Goal: Complete application form

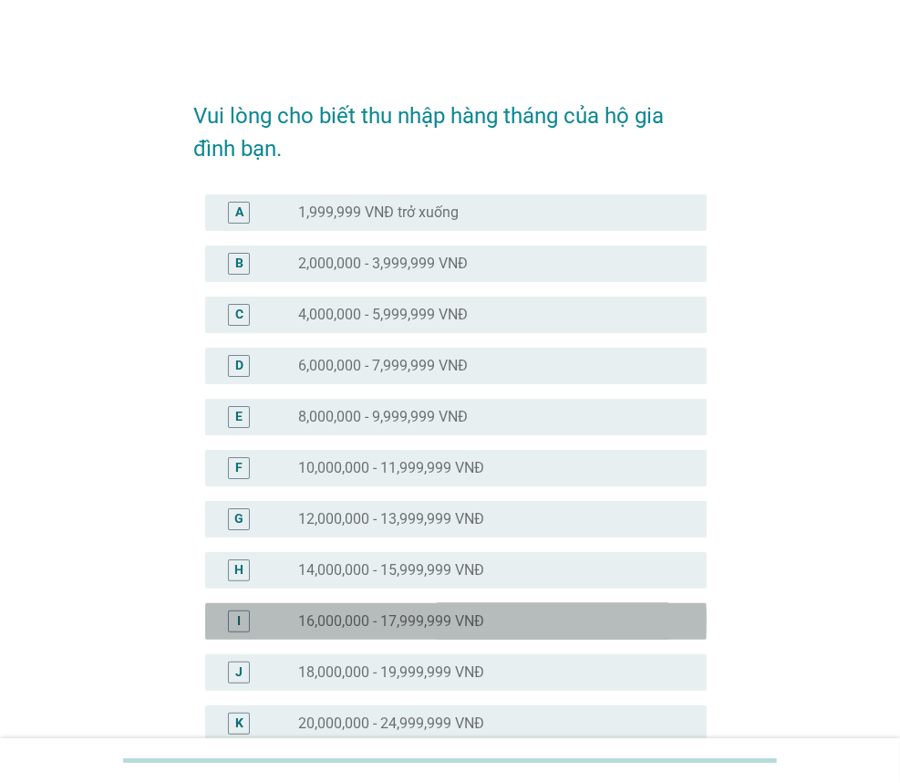
click at [454, 629] on label "16,000,000 - 17,999,999 VNĐ" at bounding box center [391, 621] width 186 height 18
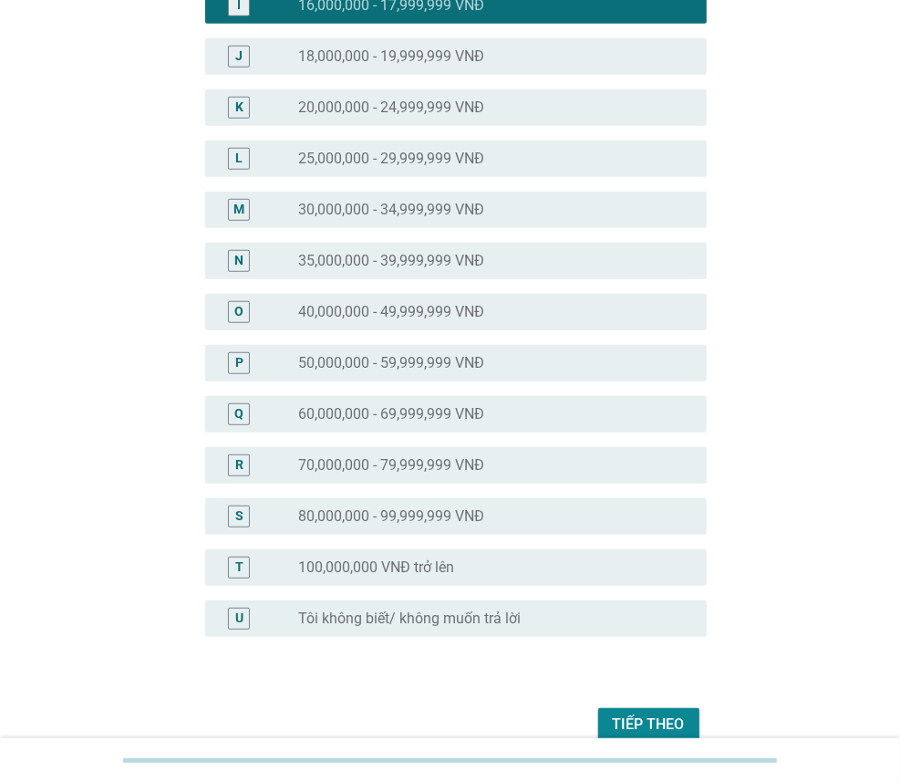
scroll to position [704, 0]
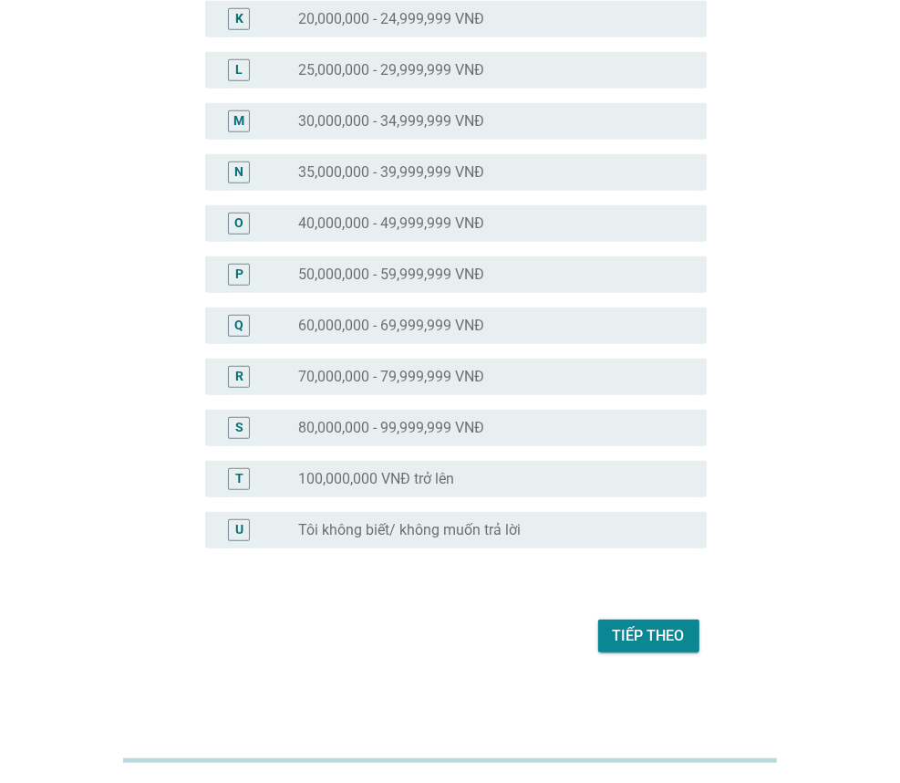
click at [631, 638] on div "Tiếp theo" at bounding box center [649, 636] width 72 height 22
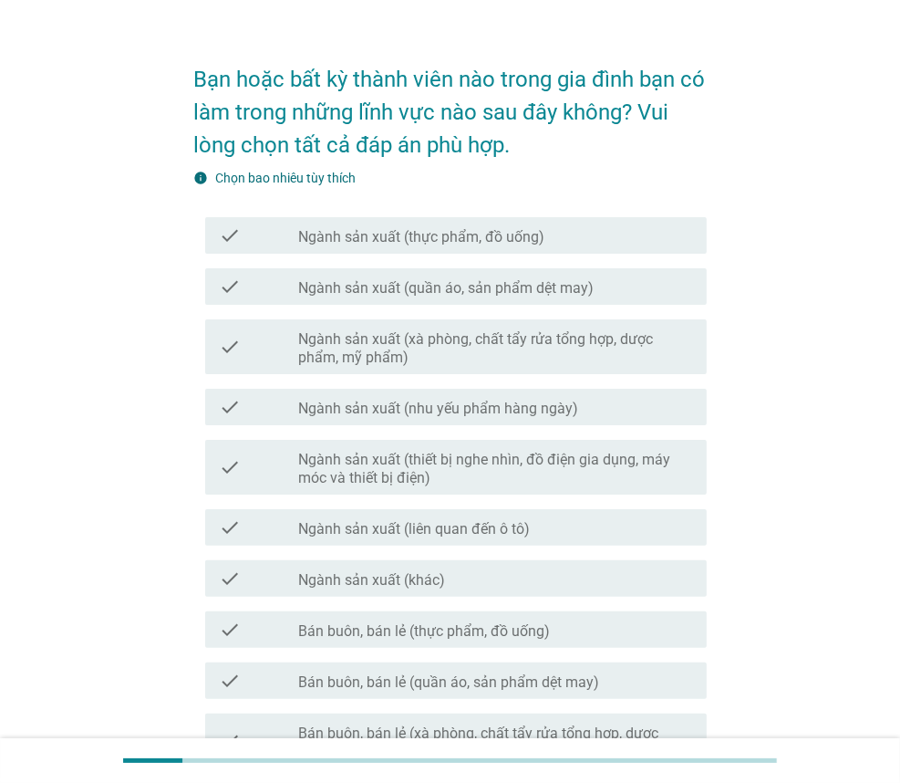
scroll to position [11, 0]
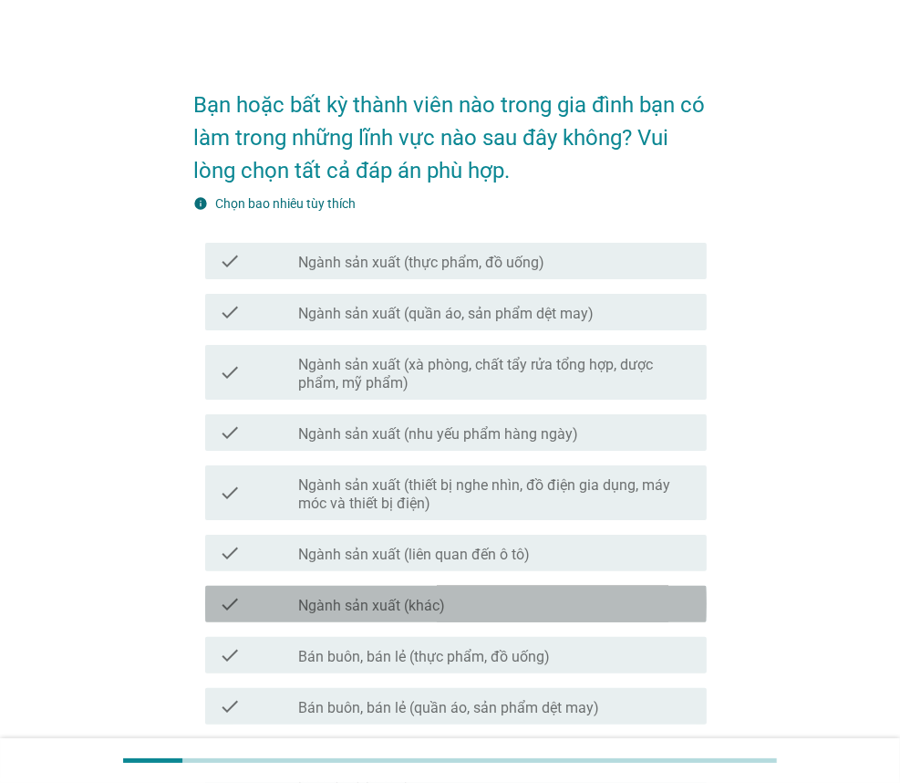
click at [361, 604] on label "Ngành sản xuất (khác)" at bounding box center [371, 606] width 147 height 18
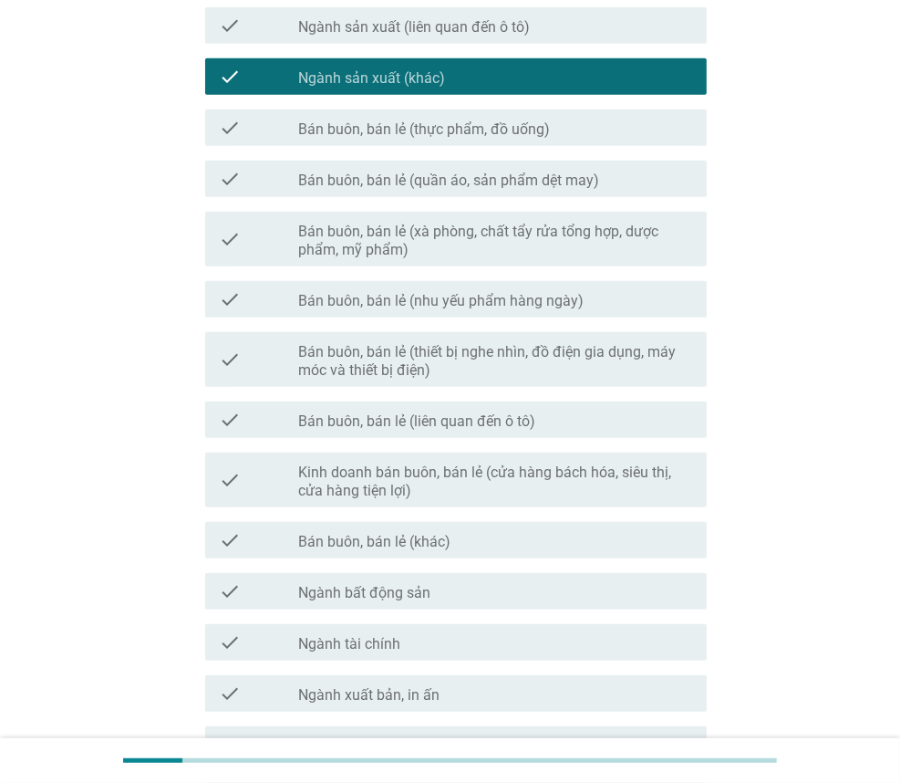
scroll to position [741, 0]
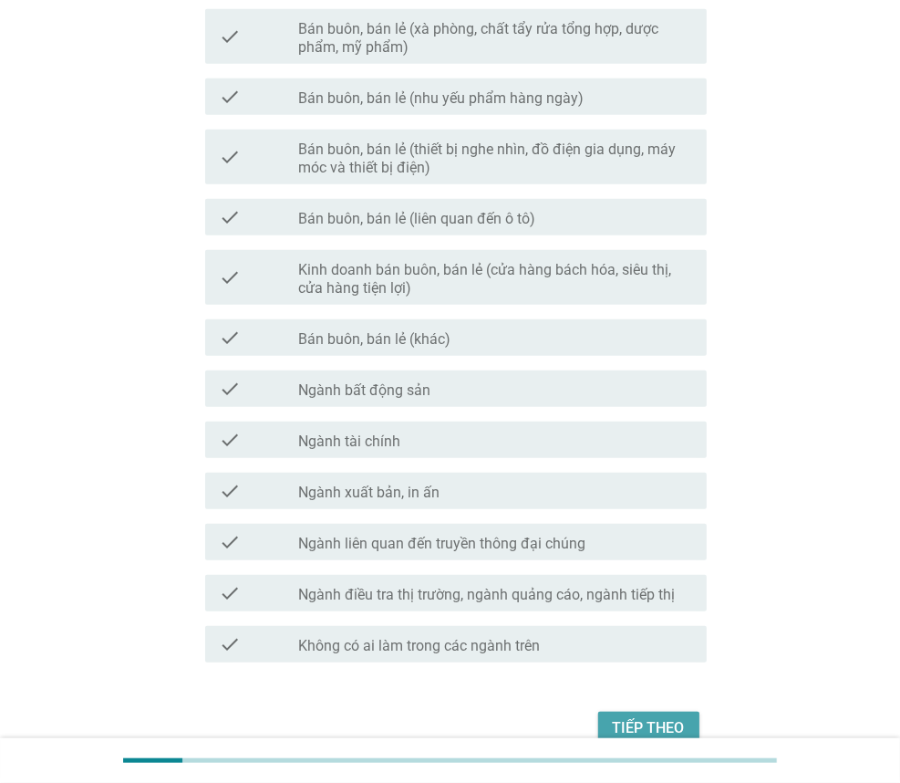
click at [660, 729] on div "Tiếp theo" at bounding box center [649, 728] width 72 height 22
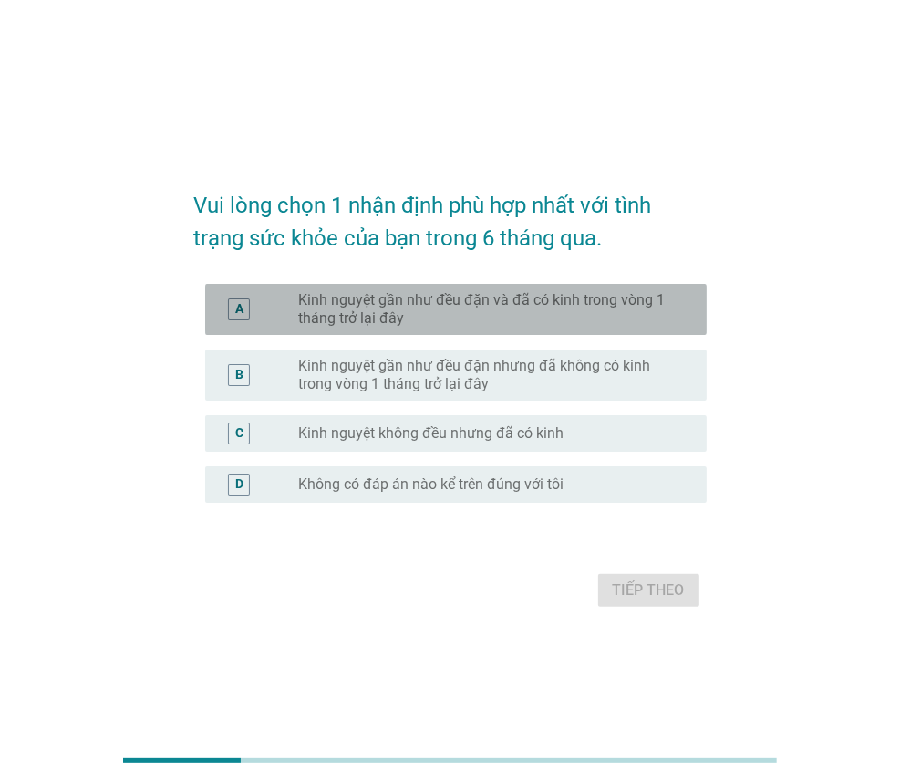
click at [448, 318] on label "Kinh nguyệt gần như đều đặn và đã có kinh trong vòng 1 tháng trở lại đây" at bounding box center [487, 309] width 379 height 36
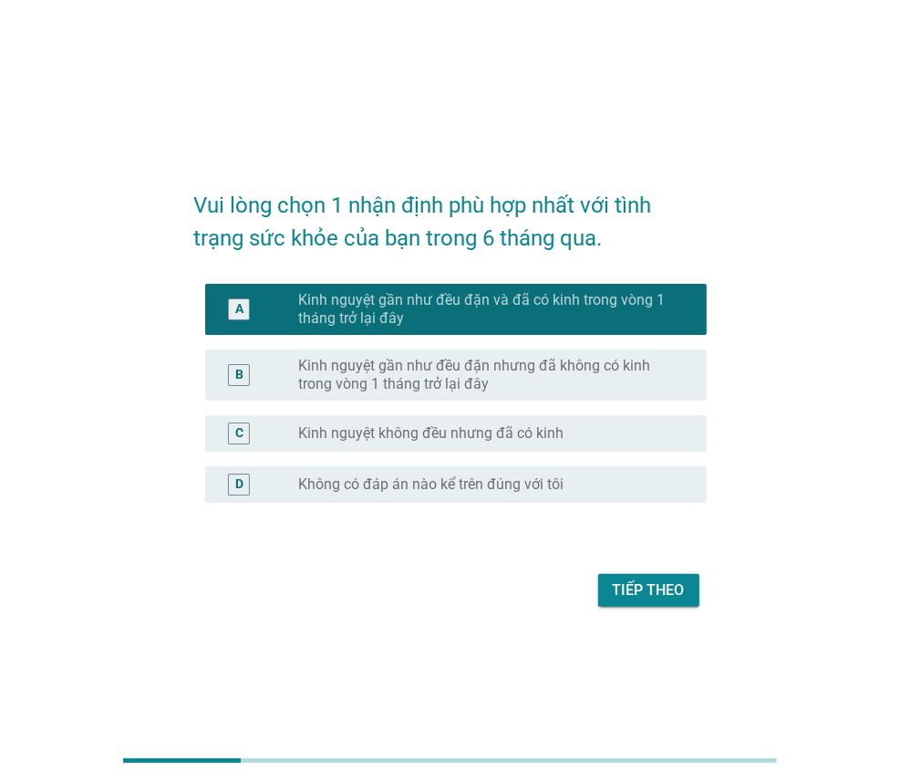
click at [620, 597] on div "Tiếp theo" at bounding box center [649, 590] width 72 height 22
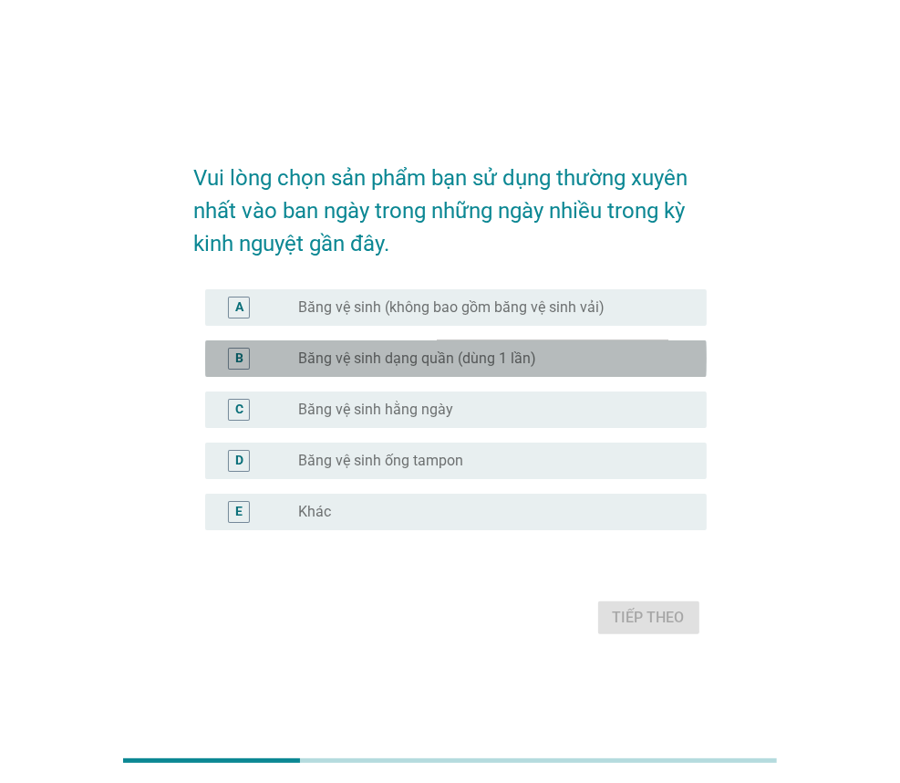
click at [422, 371] on div "B radio_button_unchecked Băng vệ sinh dạng quần (dùng 1 lần)" at bounding box center [456, 358] width 502 height 36
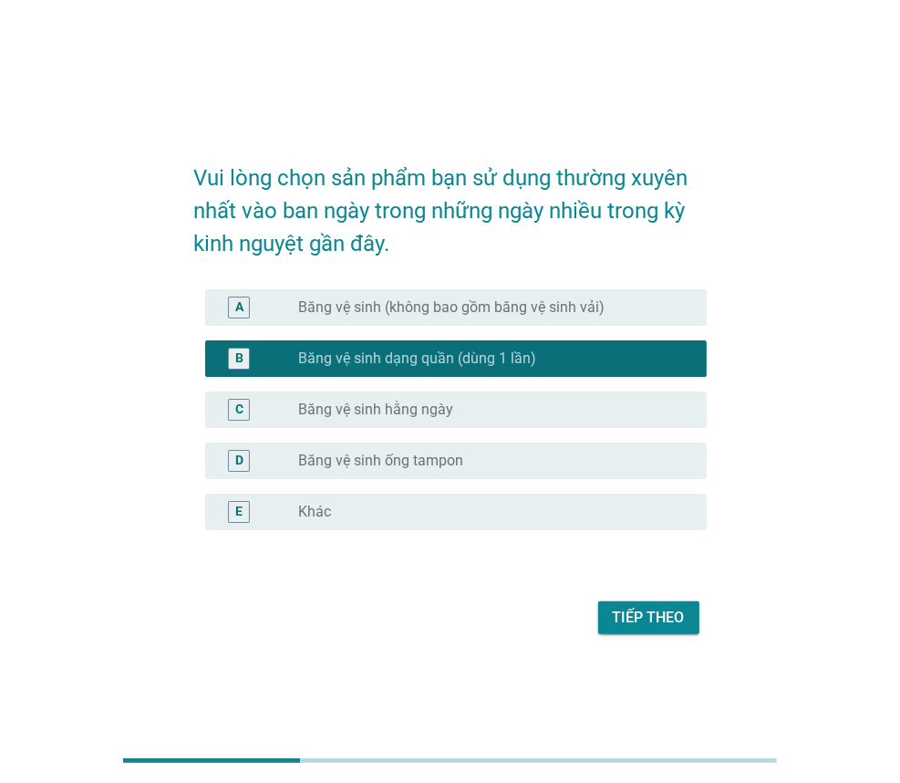
click at [414, 411] on label "Băng vệ sinh hằng ngày" at bounding box center [375, 409] width 155 height 18
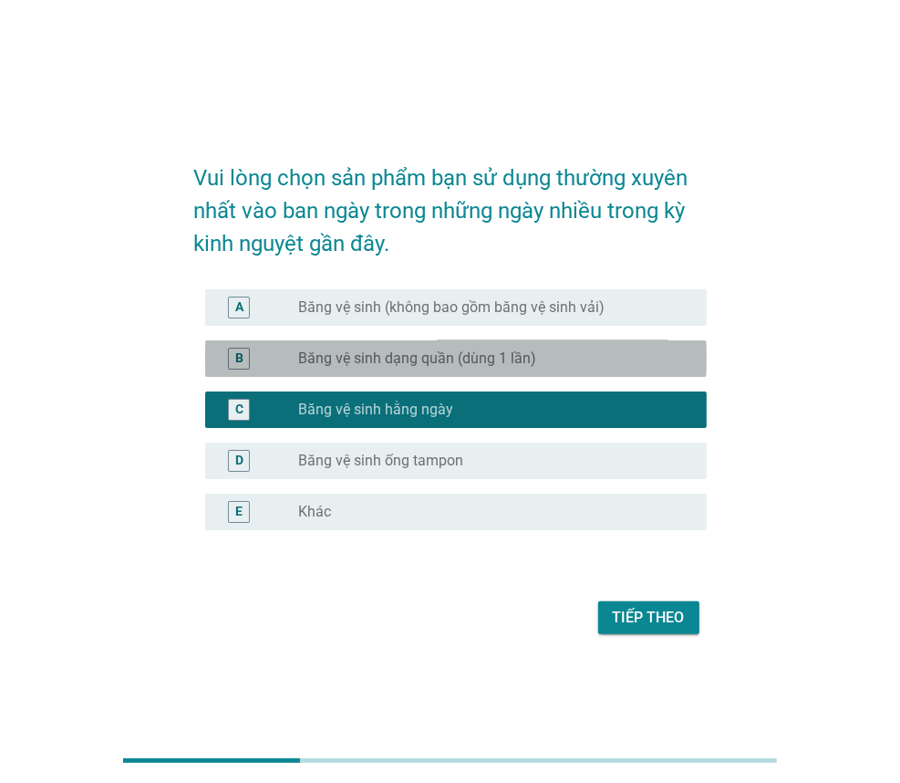
click at [432, 355] on label "Băng vệ sinh dạng quần (dùng 1 lần)" at bounding box center [417, 358] width 238 height 18
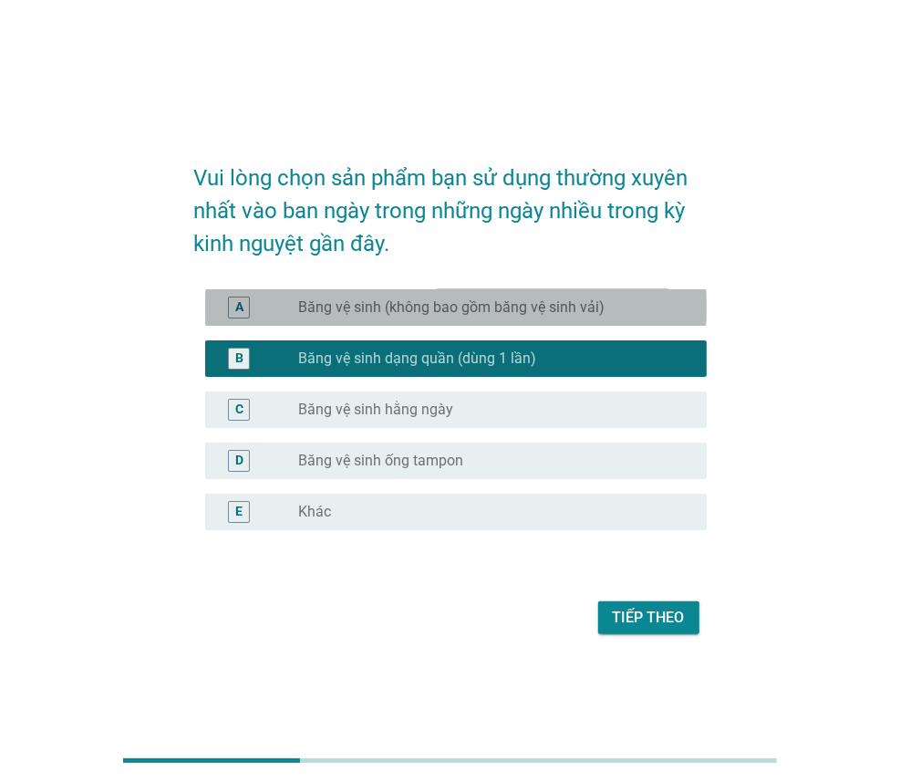
click at [332, 313] on label "Băng vệ sinh (không bao gồm băng vệ sinh vải)" at bounding box center [451, 307] width 307 height 18
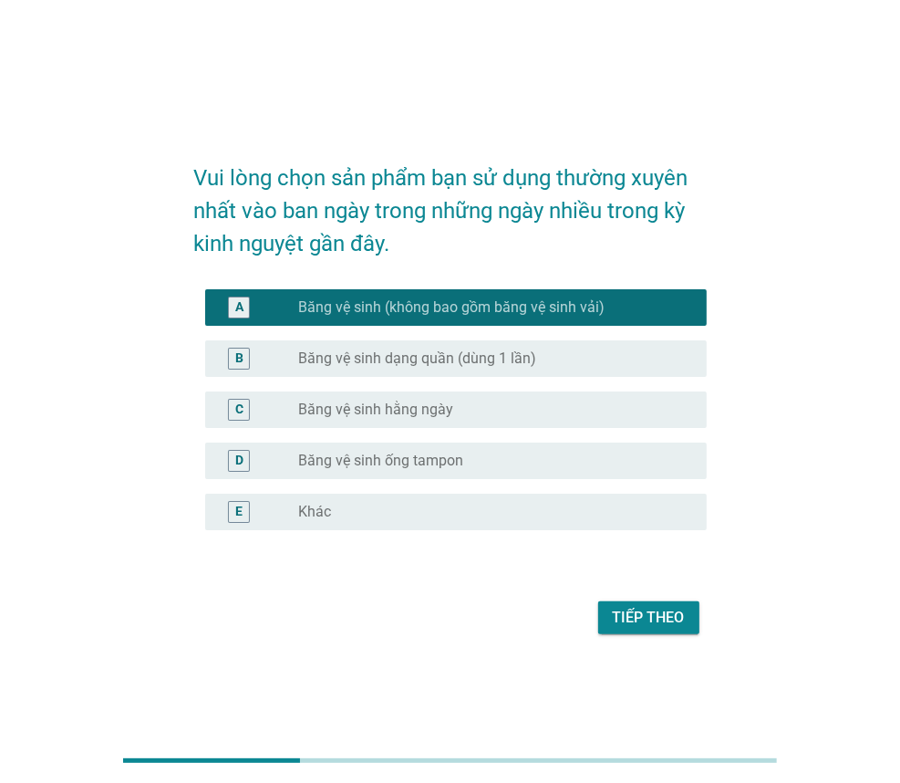
click at [634, 614] on div "Tiếp theo" at bounding box center [649, 618] width 72 height 22
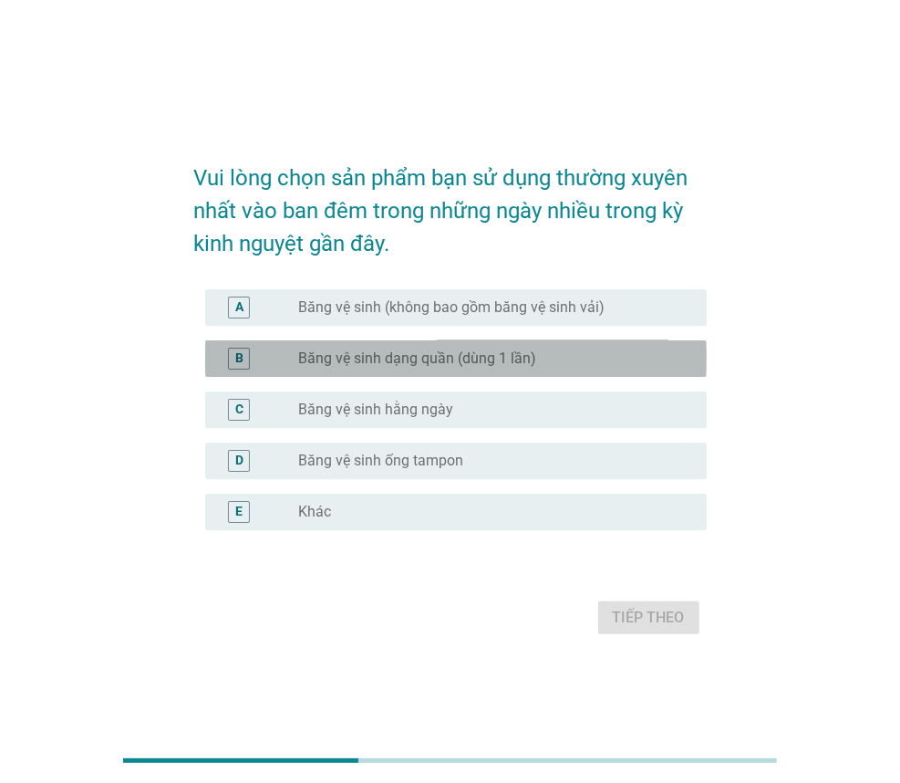
click at [396, 361] on label "Băng vệ sinh dạng quần (dùng 1 lần)" at bounding box center [417, 358] width 238 height 18
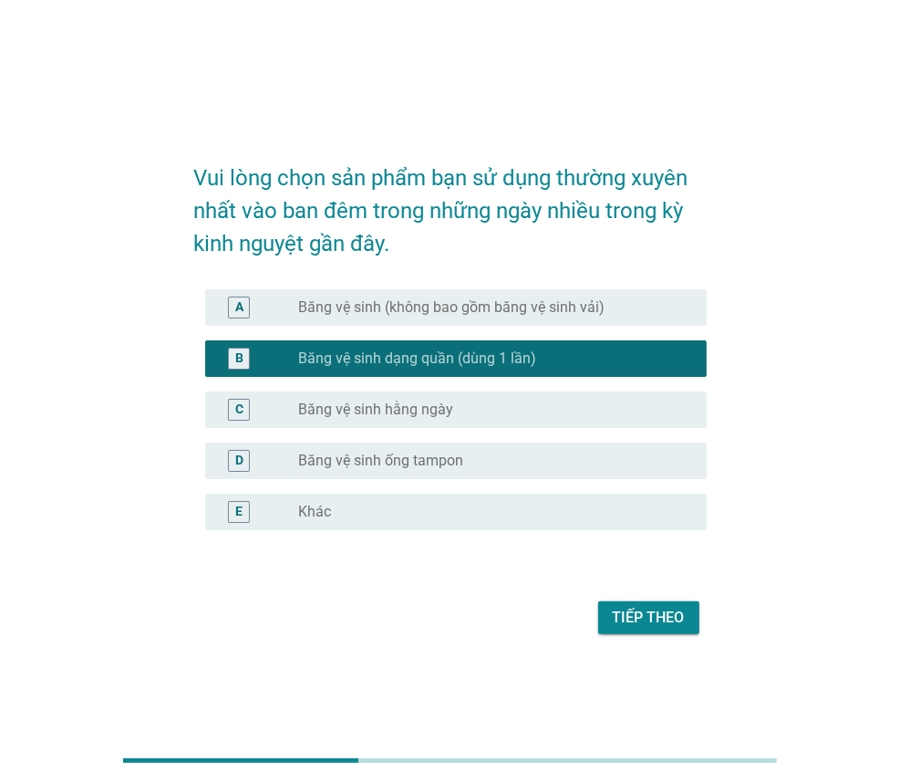
click at [627, 629] on button "Tiếp theo" at bounding box center [648, 617] width 101 height 33
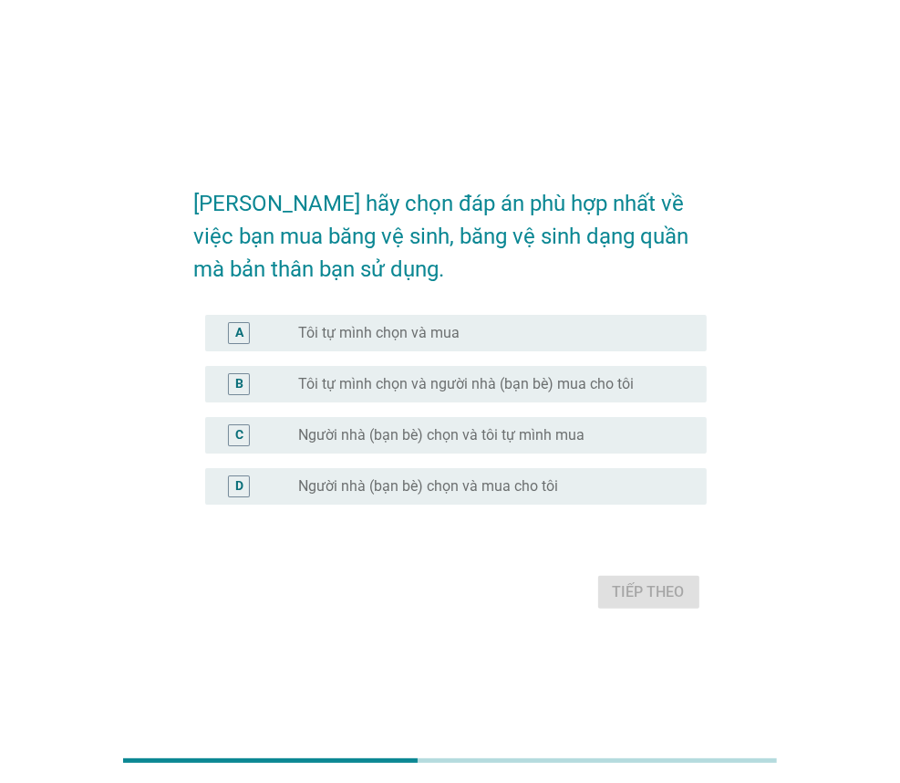
click at [337, 335] on label "Tôi tự mình chọn và mua" at bounding box center [378, 333] width 161 height 18
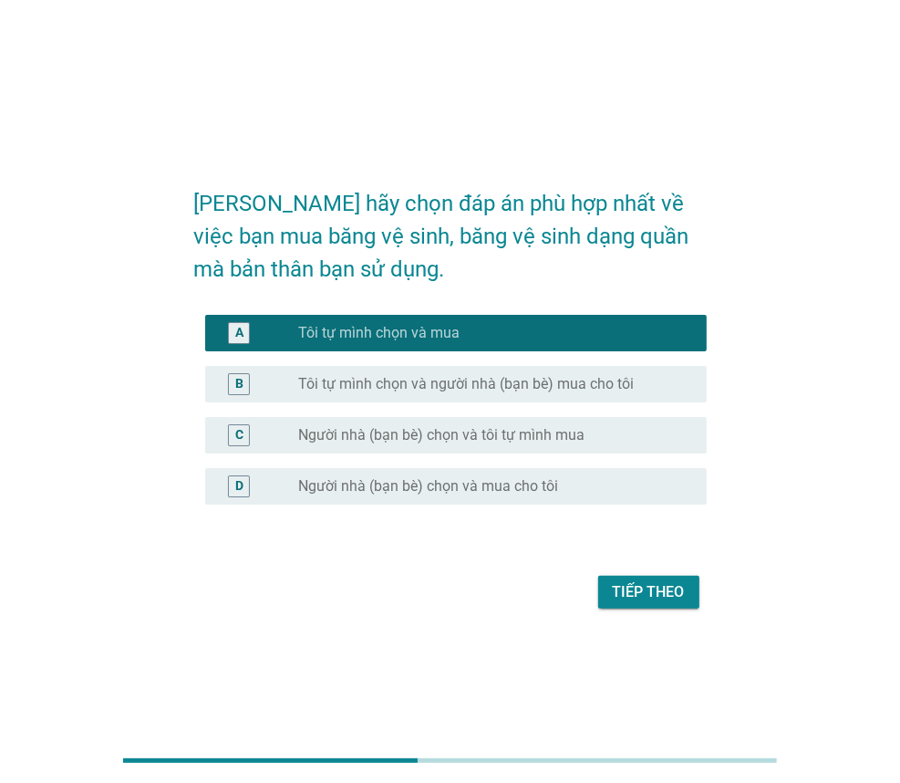
click at [618, 596] on div "Tiếp theo" at bounding box center [649, 592] width 72 height 22
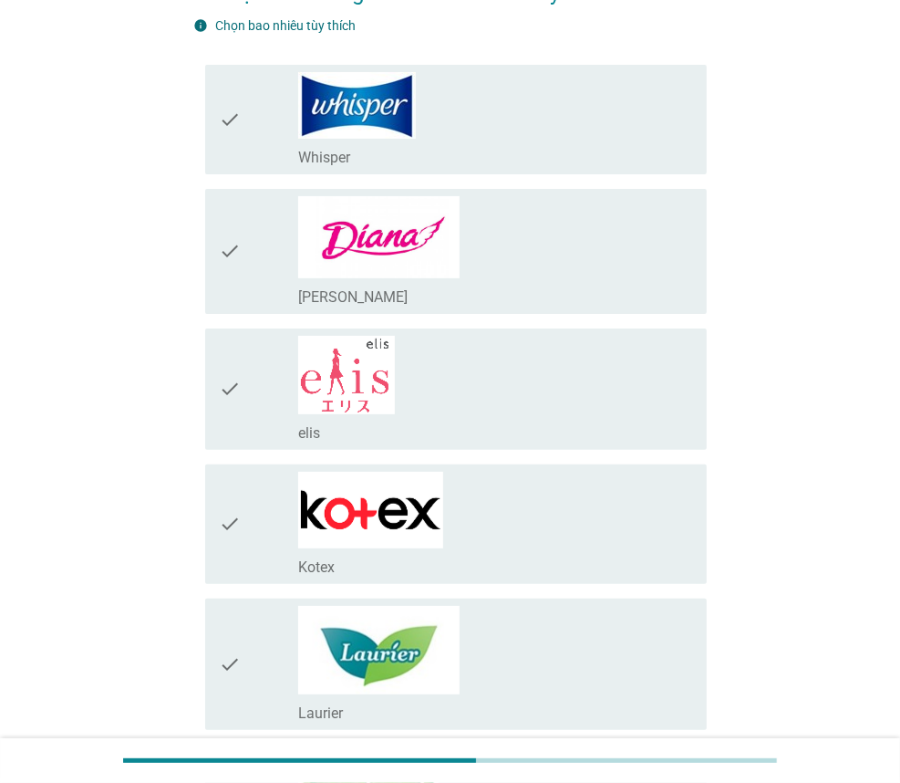
scroll to position [182, 0]
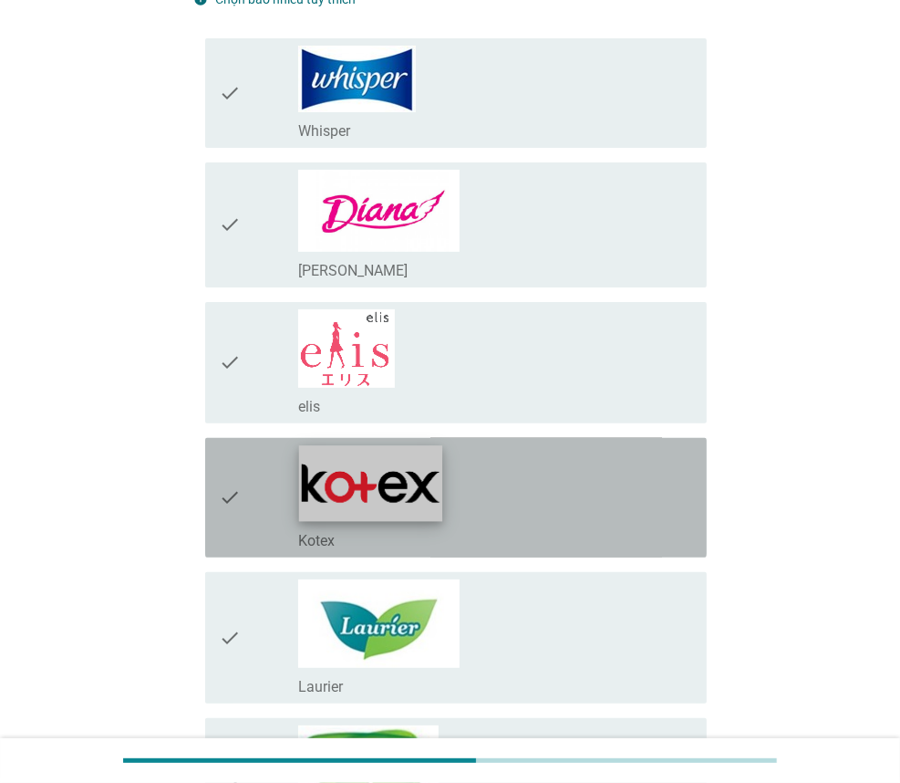
click at [356, 492] on img at bounding box center [370, 483] width 143 height 76
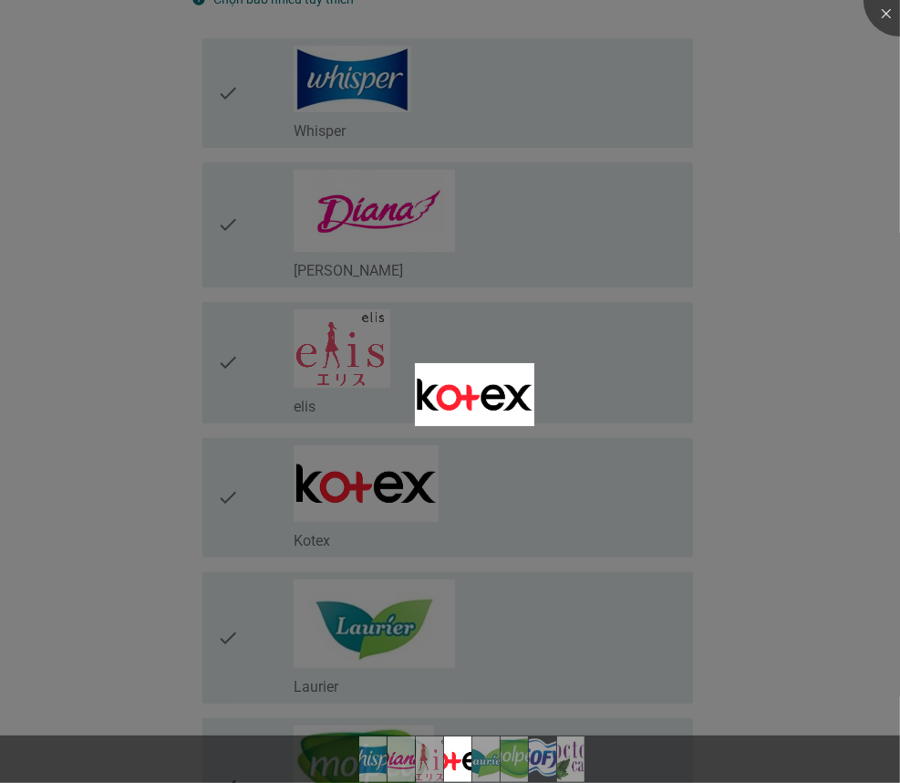
click at [244, 500] on div at bounding box center [450, 391] width 900 height 783
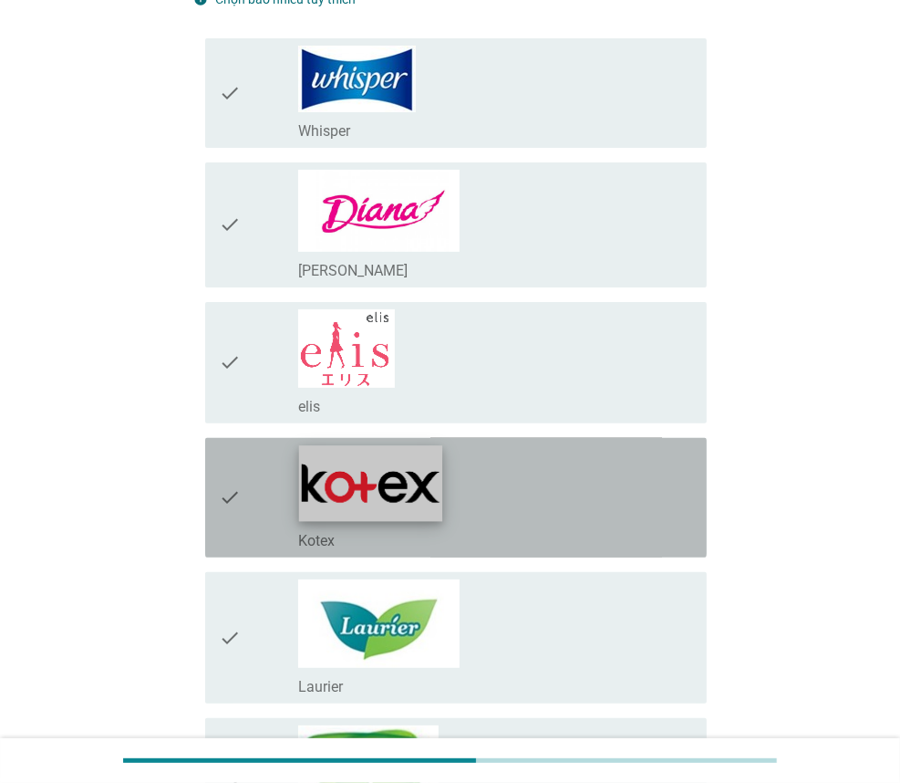
click at [328, 492] on img at bounding box center [370, 483] width 143 height 76
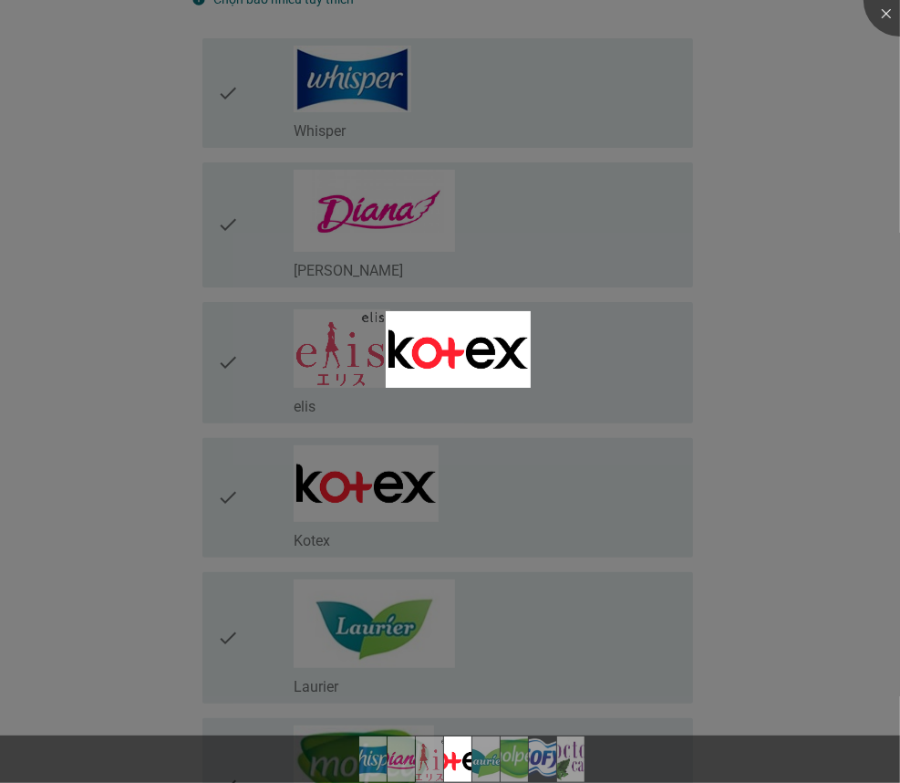
click at [222, 495] on div at bounding box center [450, 391] width 900 height 783
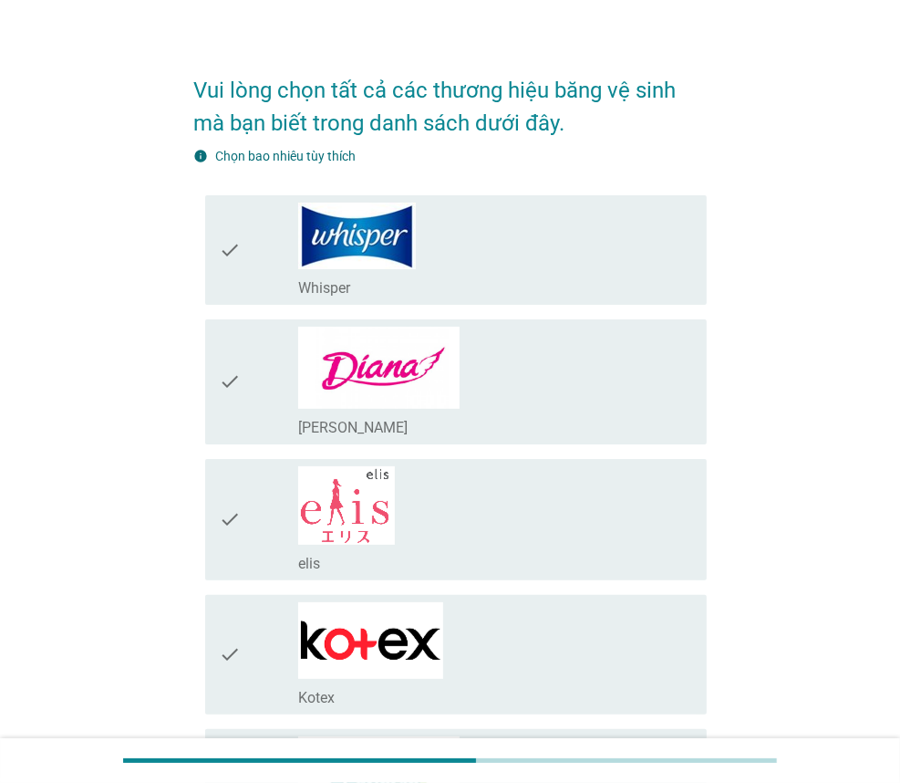
scroll to position [0, 0]
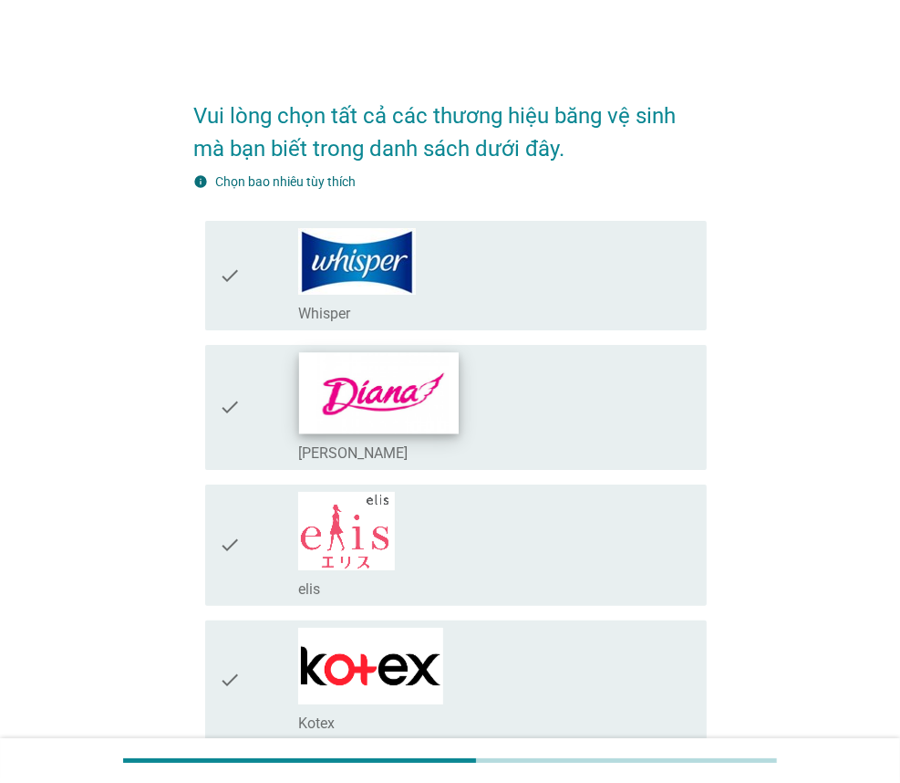
click at [409, 383] on img at bounding box center [379, 392] width 160 height 81
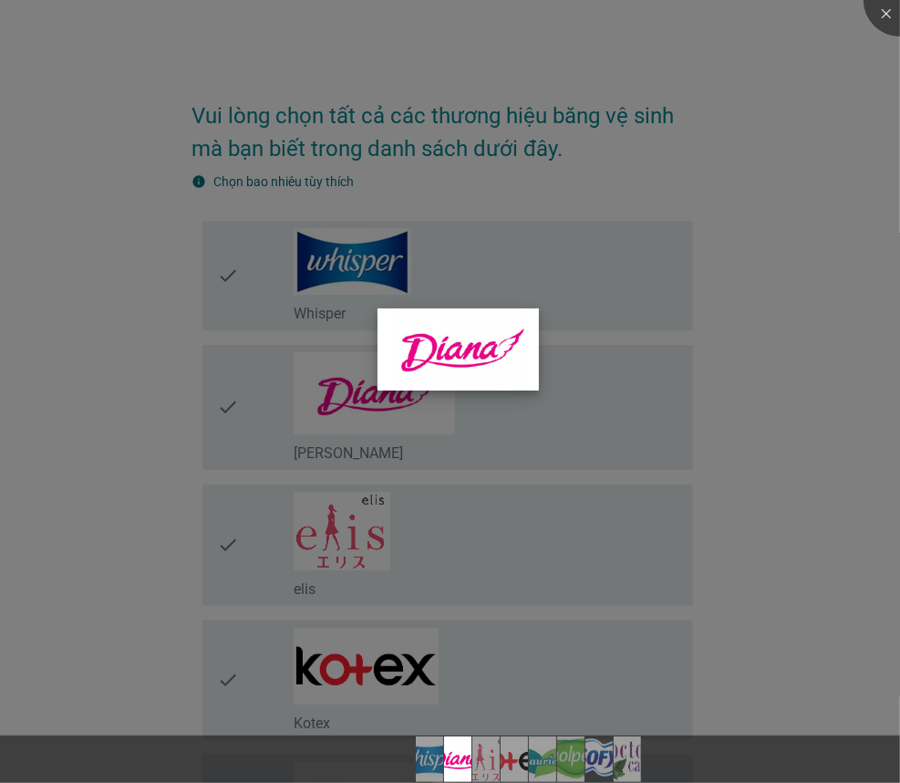
click at [483, 369] on img at bounding box center [458, 349] width 161 height 82
click at [234, 410] on div at bounding box center [450, 391] width 900 height 783
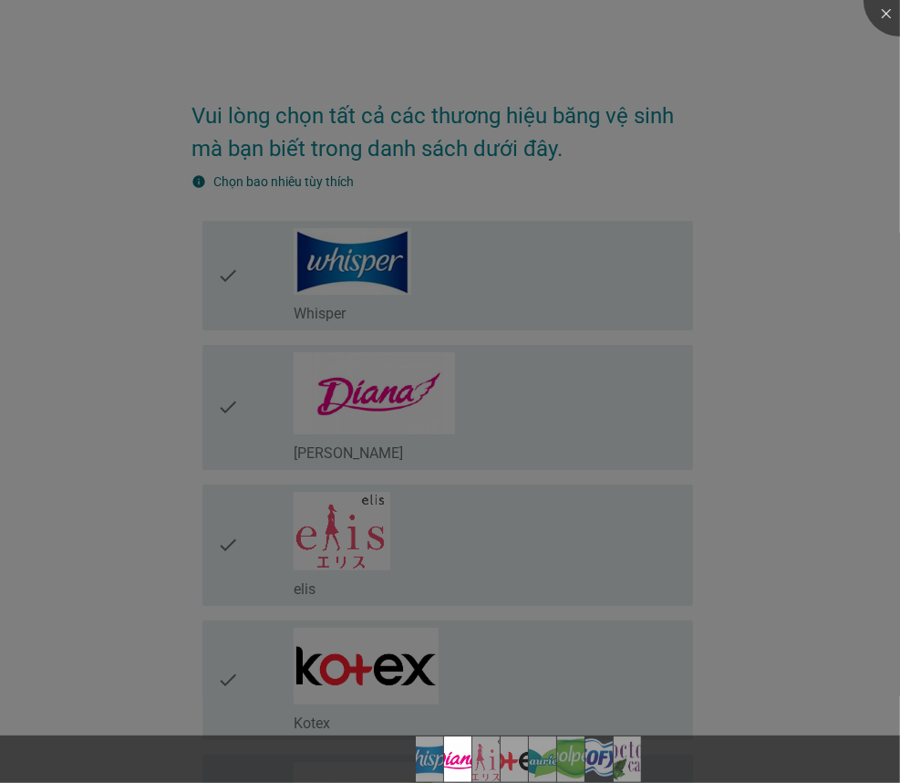
click at [234, 410] on div at bounding box center [450, 391] width 900 height 783
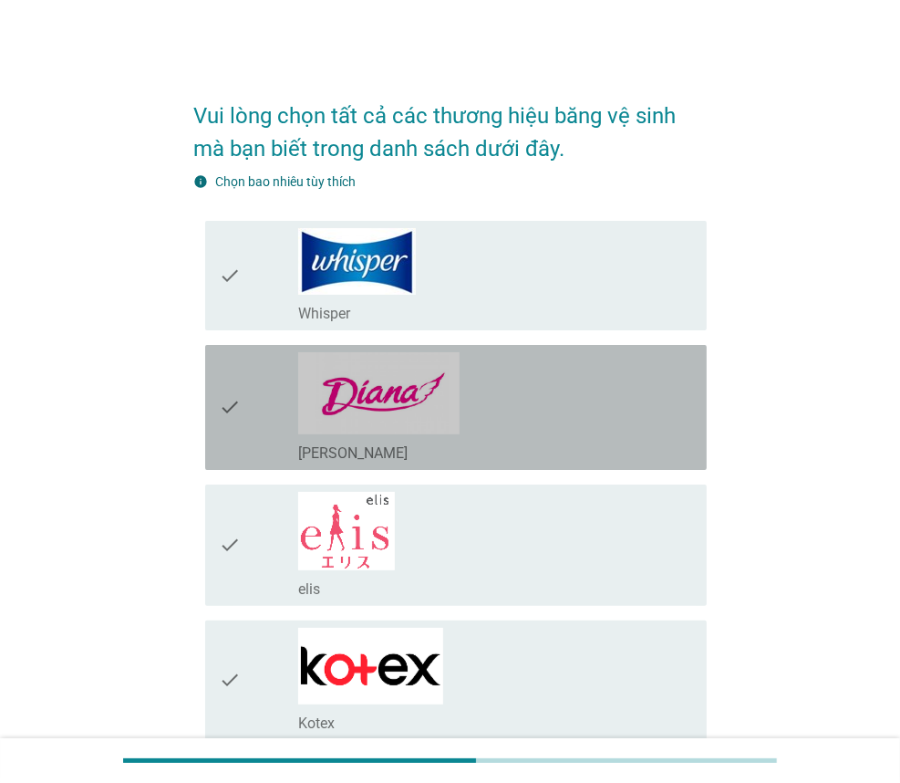
click at [234, 410] on icon "check" at bounding box center [231, 407] width 22 height 110
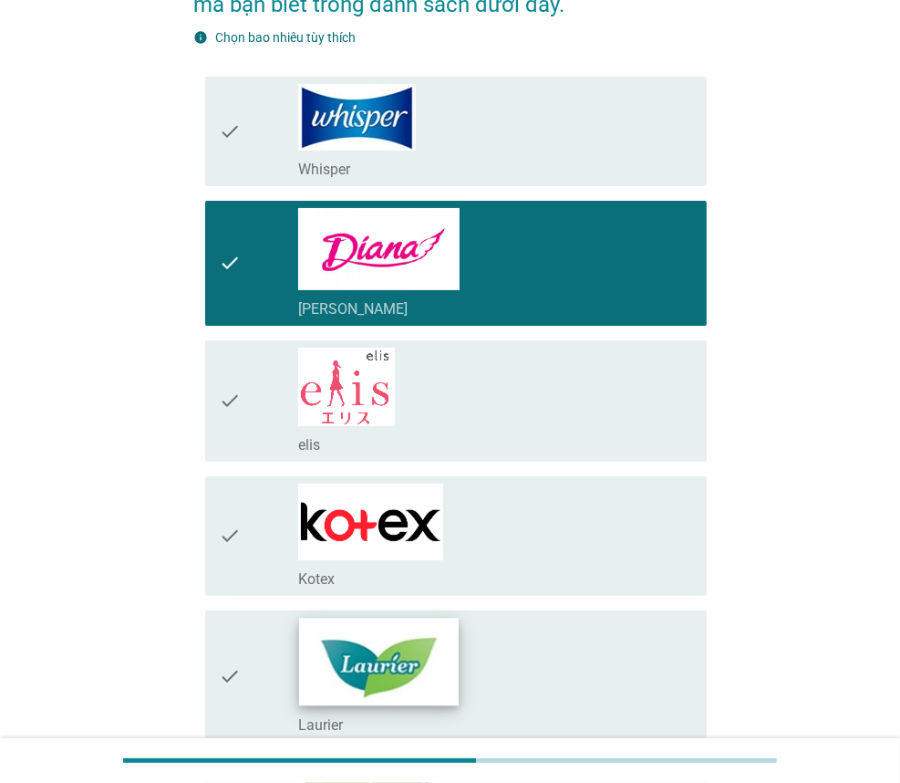
scroll to position [182, 0]
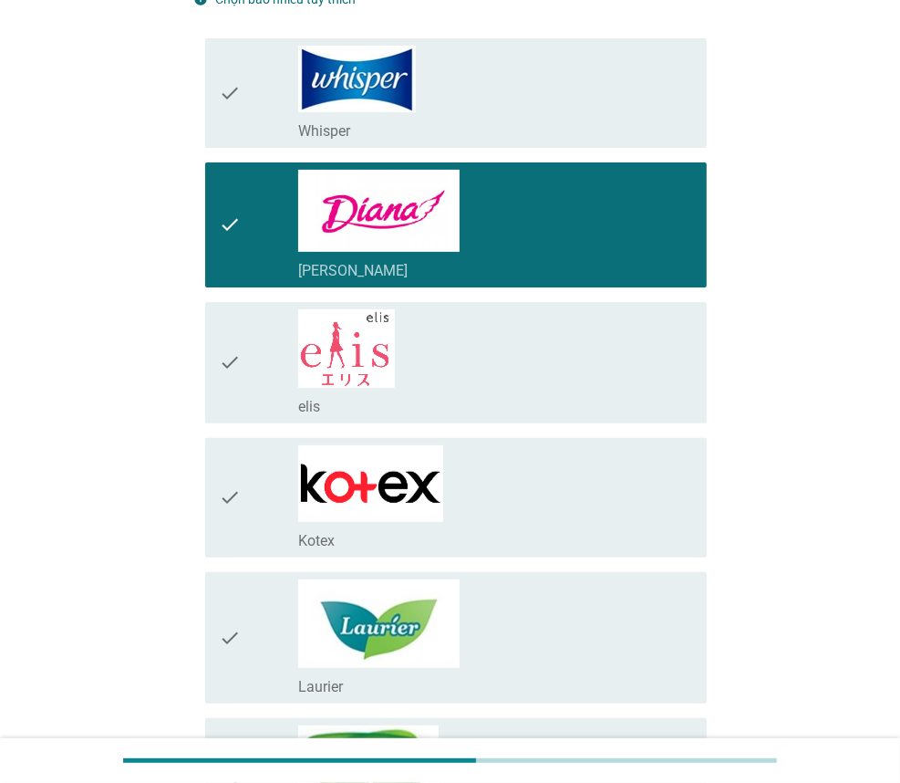
click at [240, 514] on icon "check" at bounding box center [231, 497] width 22 height 105
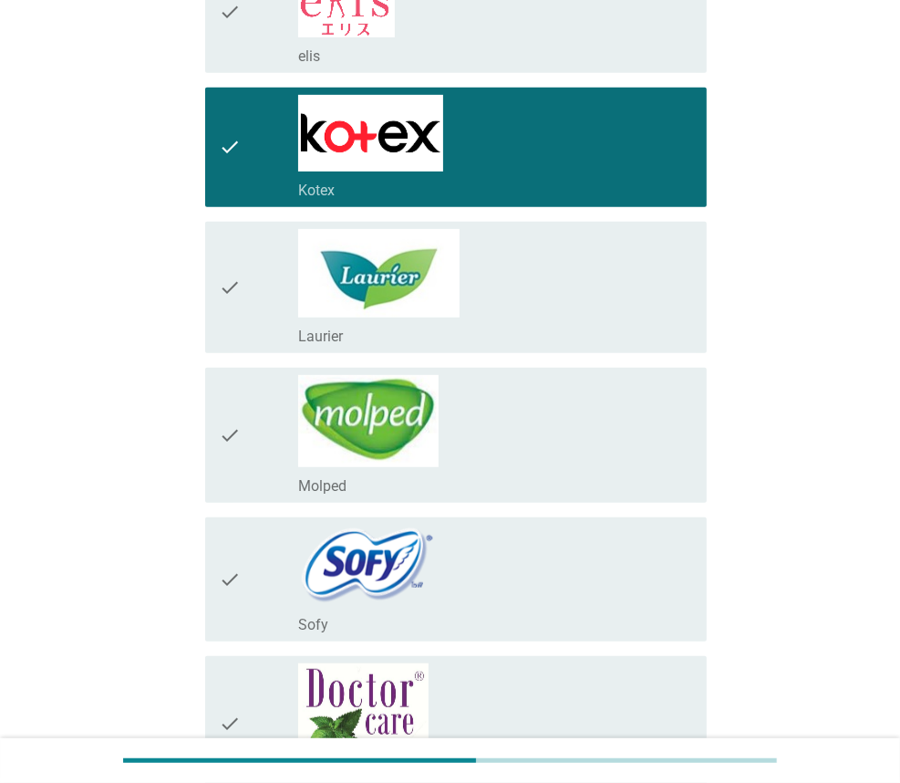
scroll to position [547, 0]
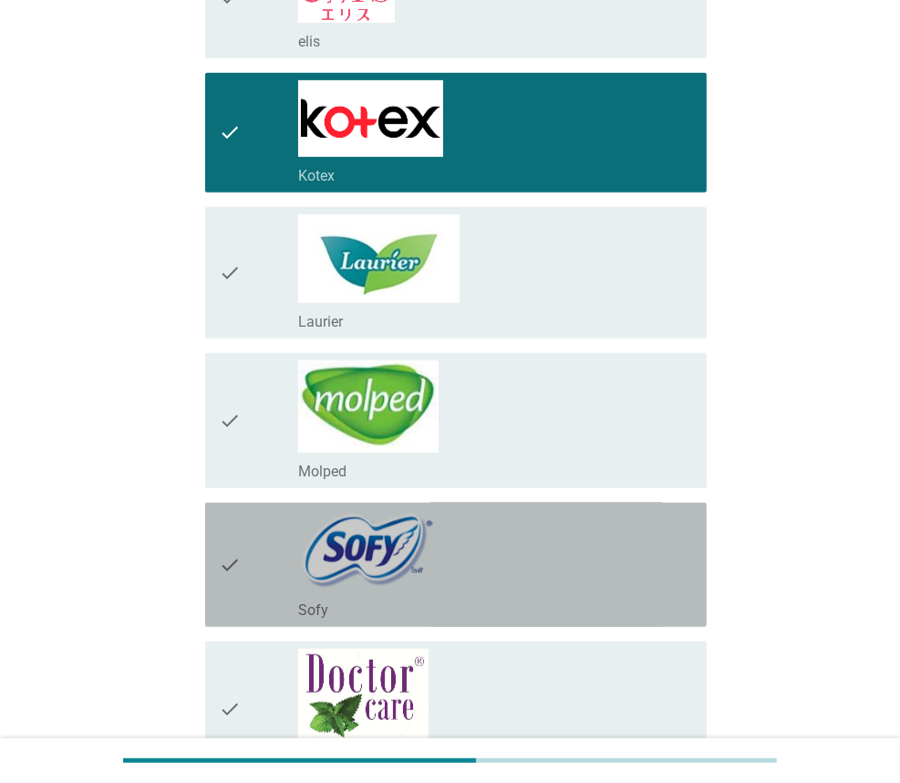
click at [233, 574] on icon "check" at bounding box center [231, 564] width 22 height 109
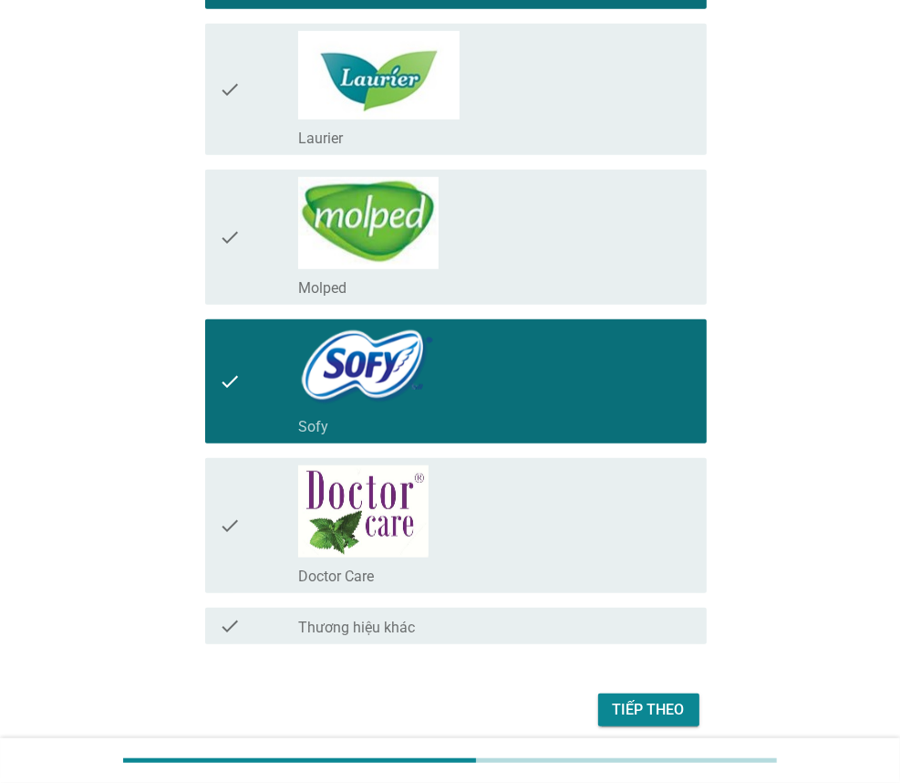
scroll to position [799, 0]
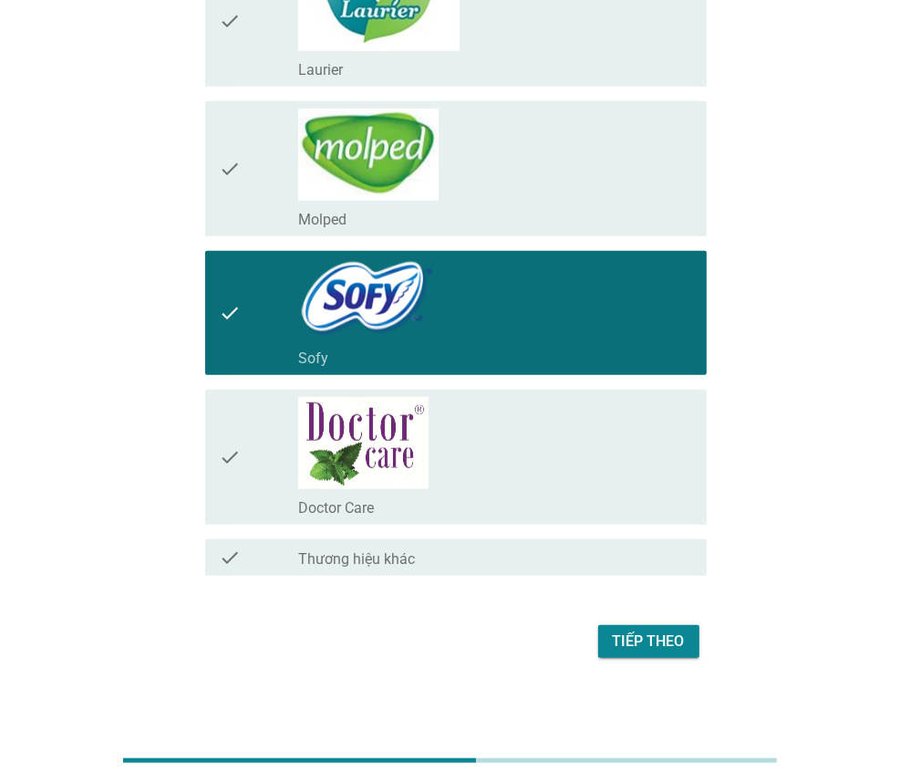
click at [650, 644] on div "Tiếp theo" at bounding box center [649, 641] width 72 height 22
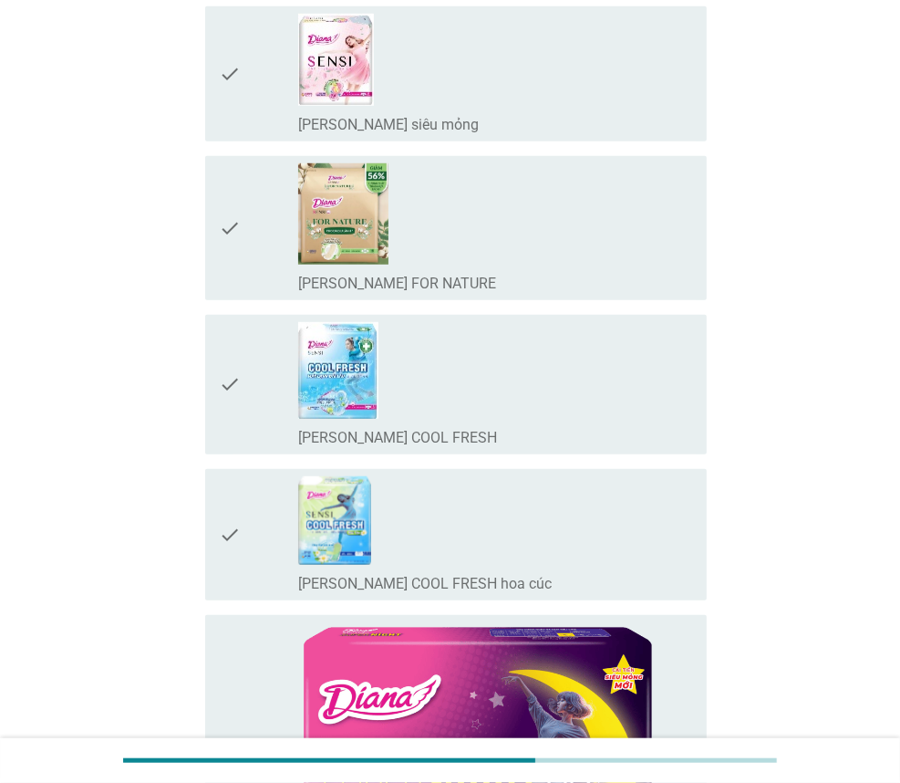
scroll to position [0, 0]
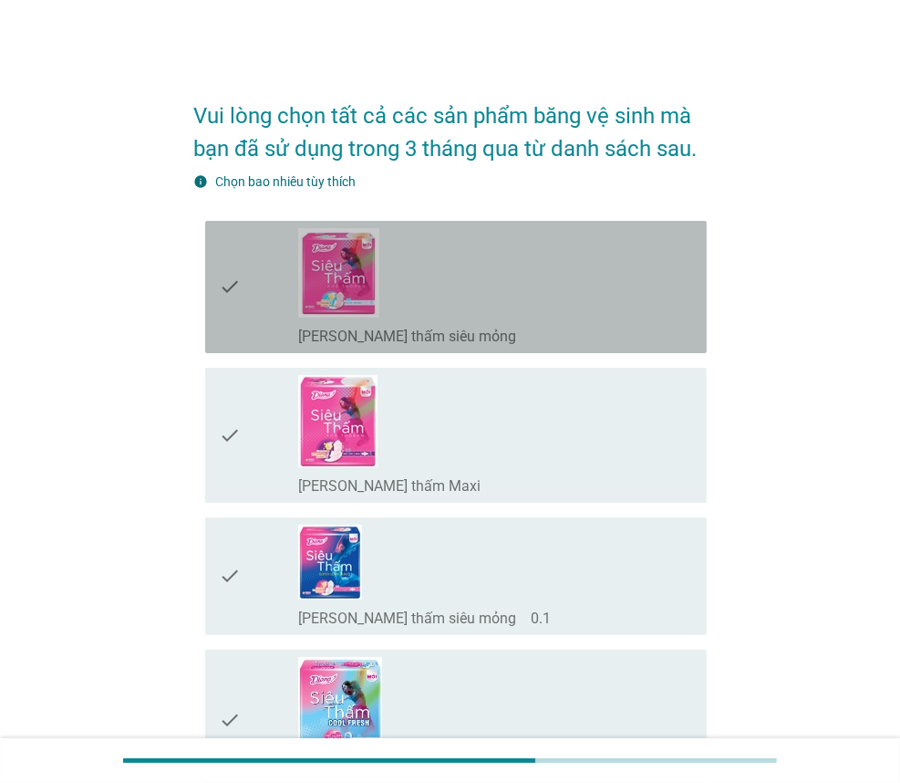
click at [225, 290] on icon "check" at bounding box center [231, 287] width 22 height 118
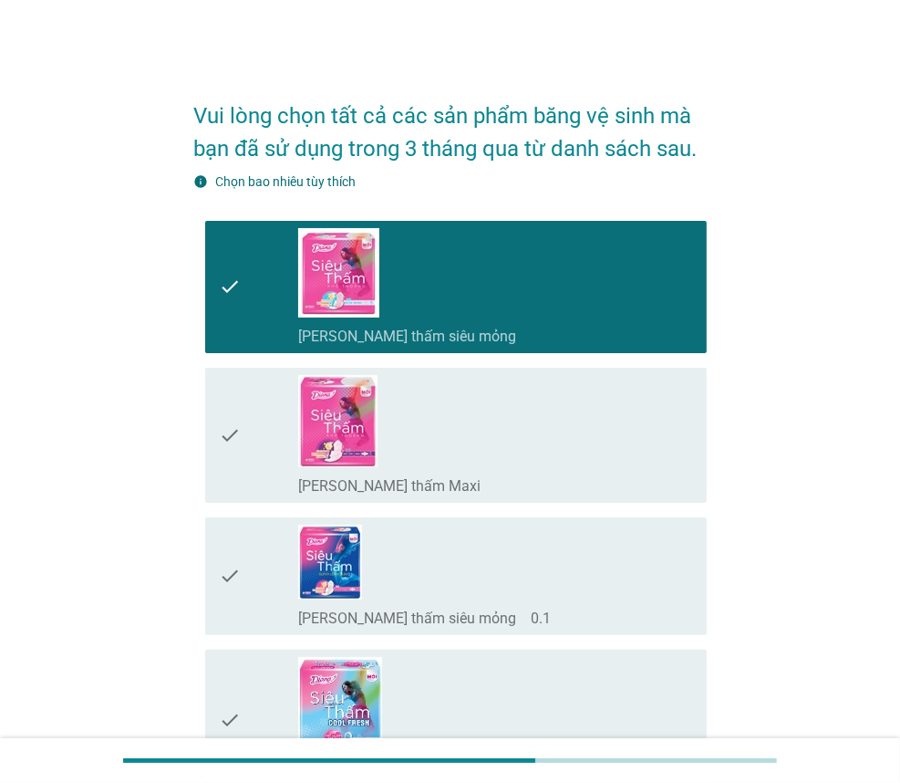
click at [274, 448] on div "check" at bounding box center [259, 435] width 78 height 120
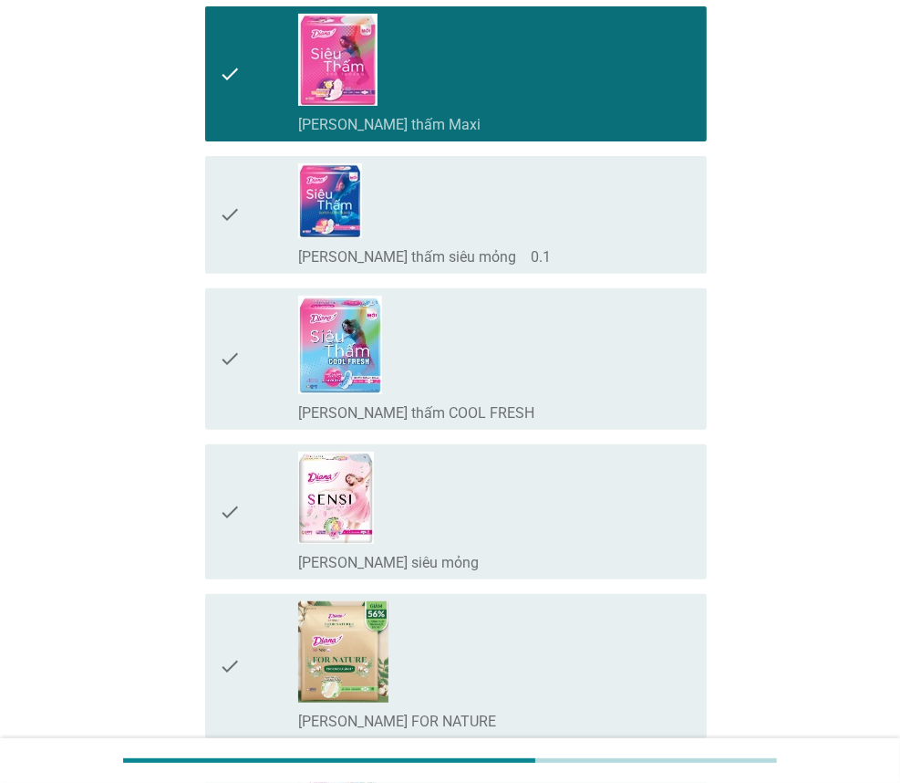
scroll to position [365, 0]
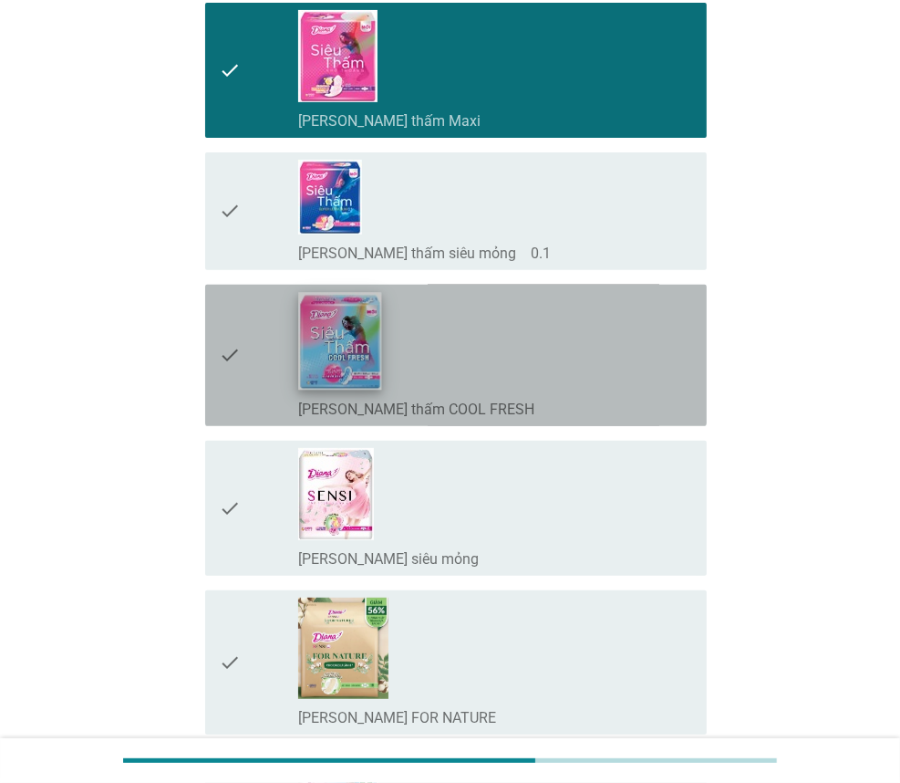
click at [335, 355] on img at bounding box center [339, 341] width 83 height 98
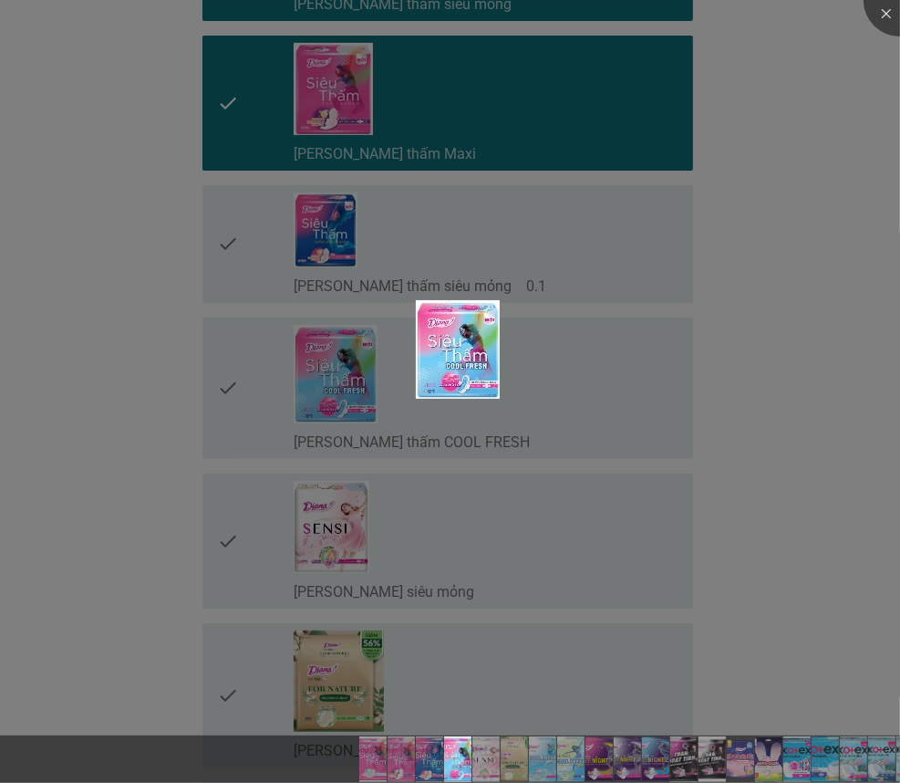
click at [284, 385] on div at bounding box center [450, 391] width 900 height 783
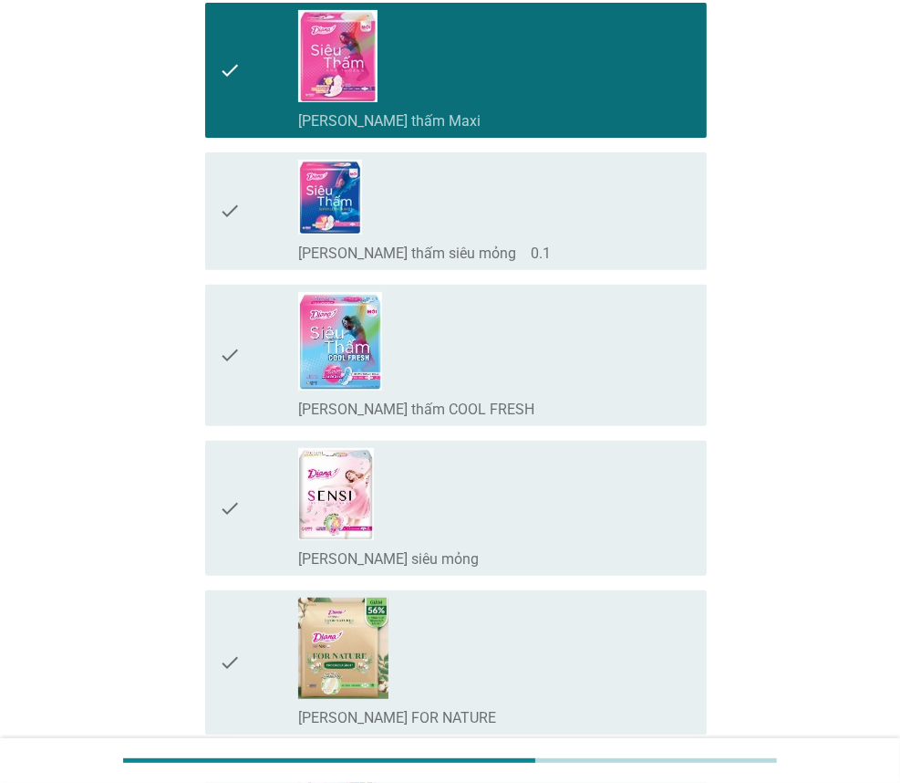
click at [252, 365] on div "check" at bounding box center [259, 355] width 78 height 127
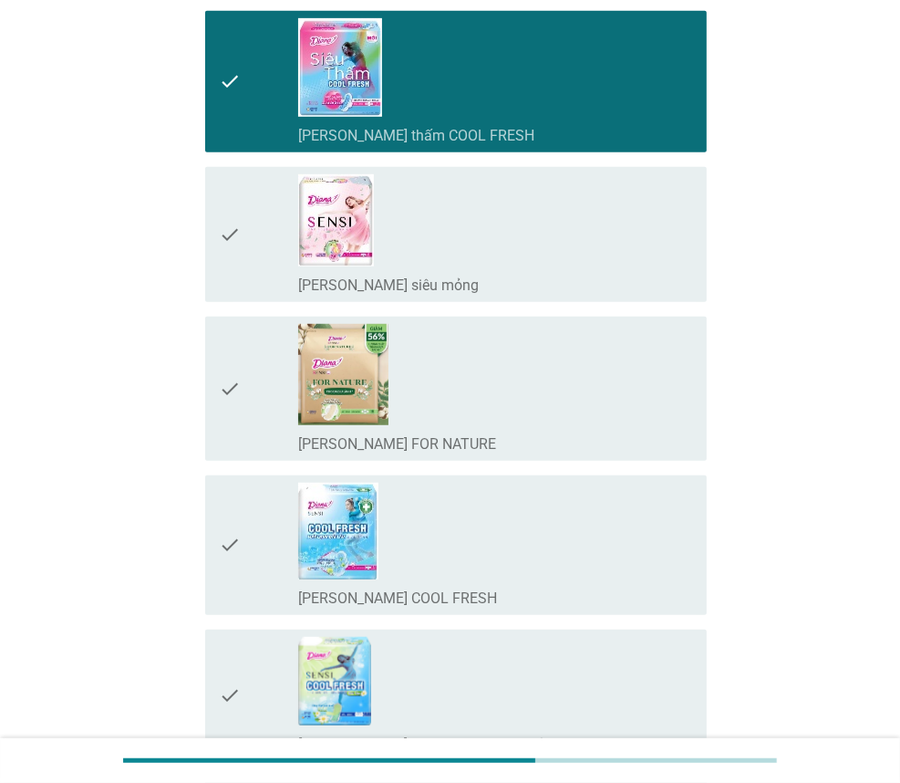
scroll to position [730, 0]
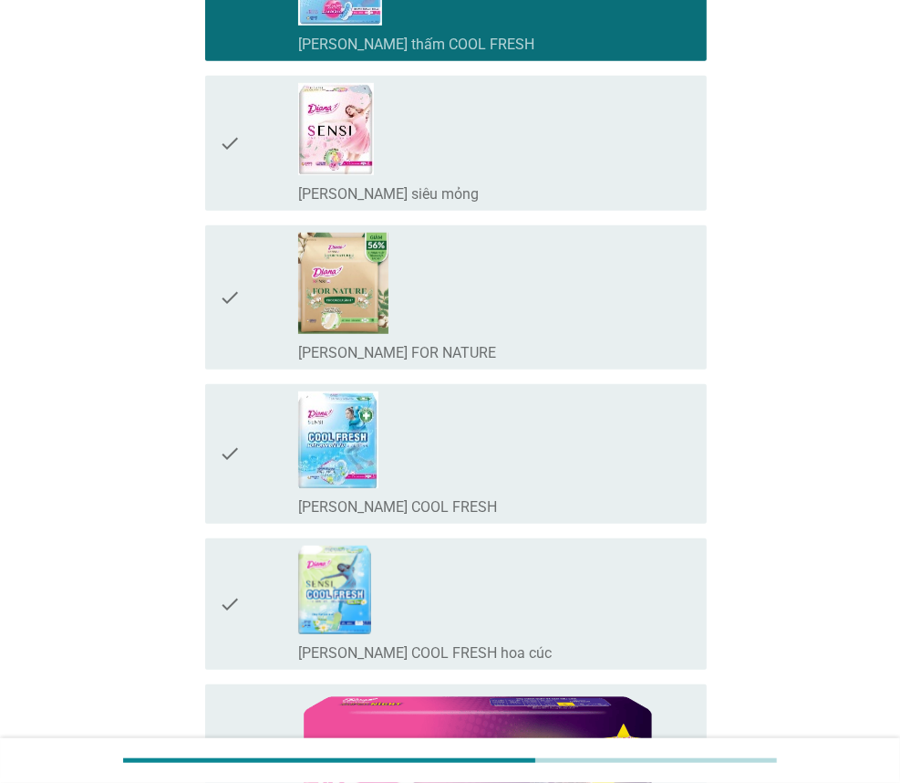
click at [274, 463] on div "check" at bounding box center [259, 453] width 78 height 125
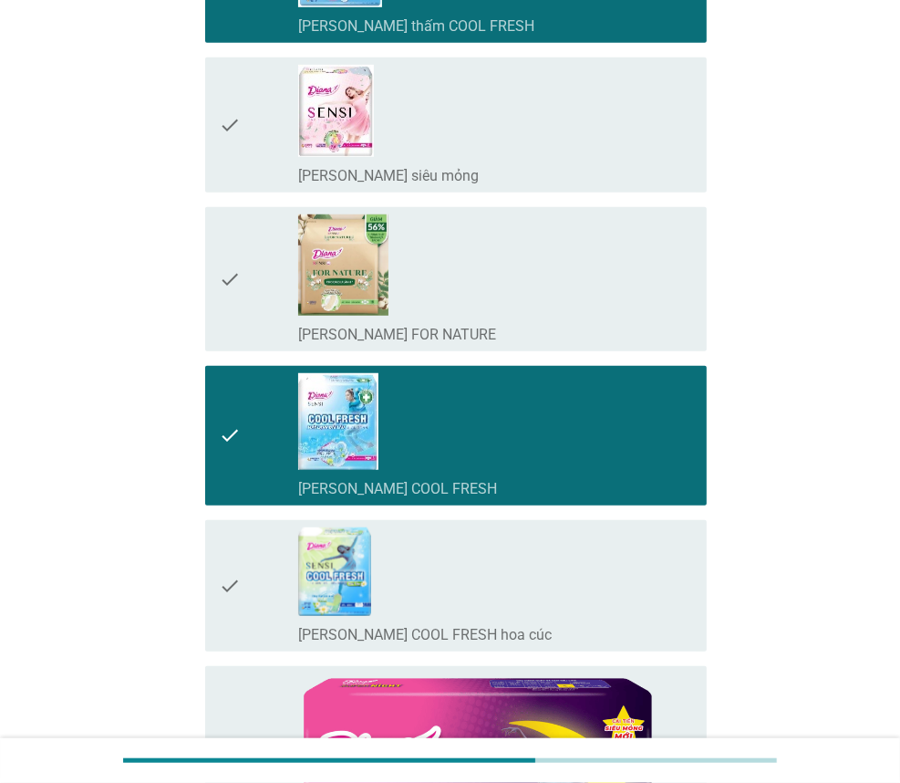
scroll to position [1003, 0]
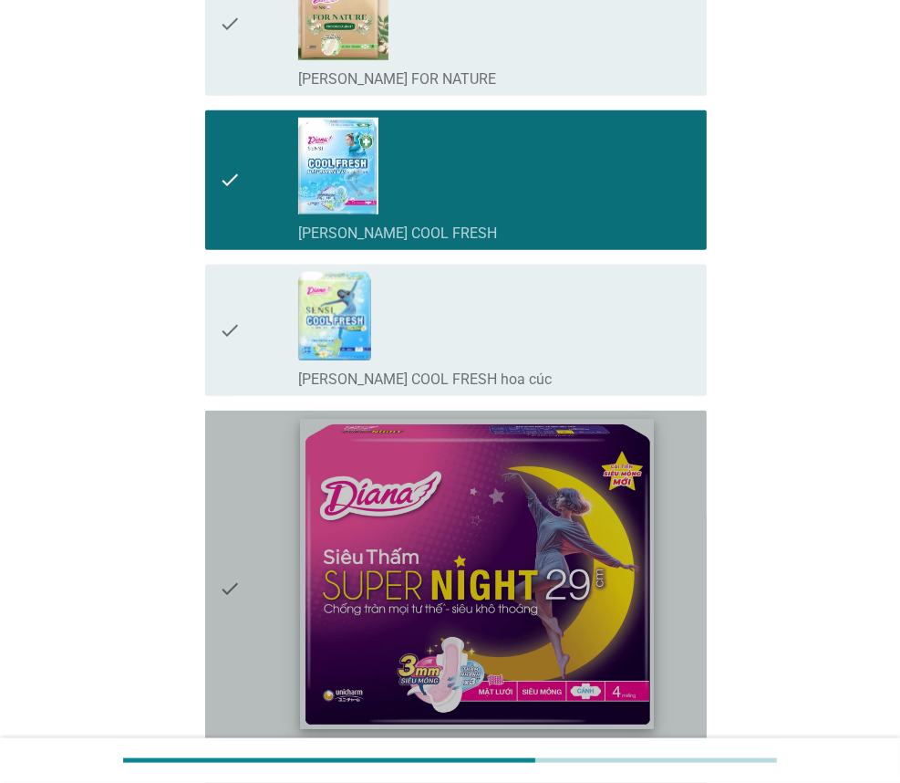
click at [310, 559] on img at bounding box center [477, 574] width 354 height 310
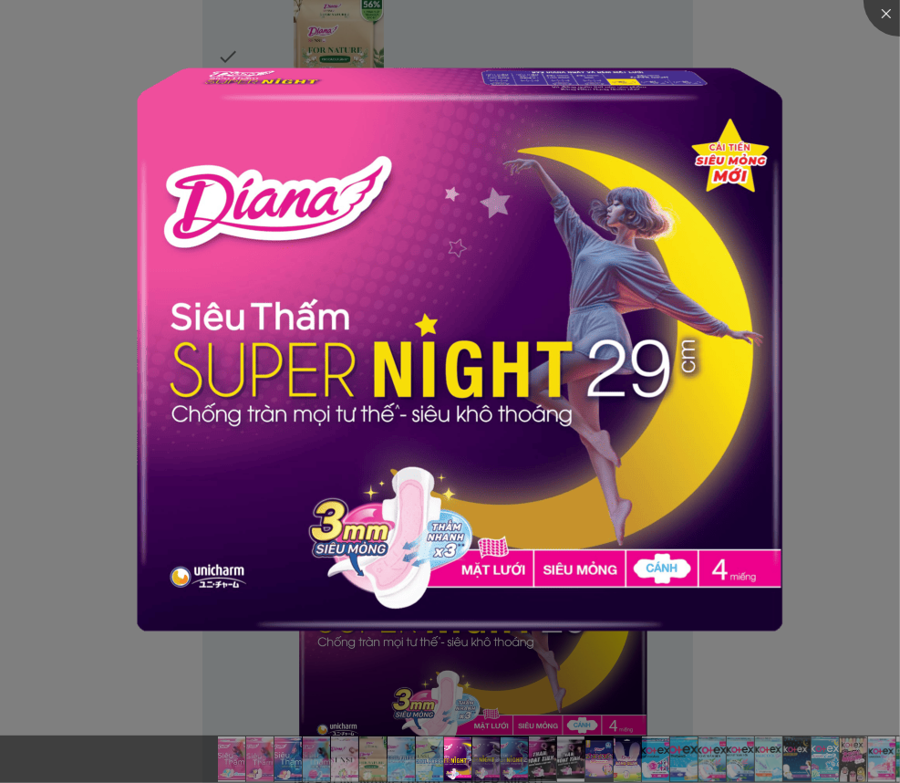
click at [564, 680] on div at bounding box center [450, 391] width 900 height 783
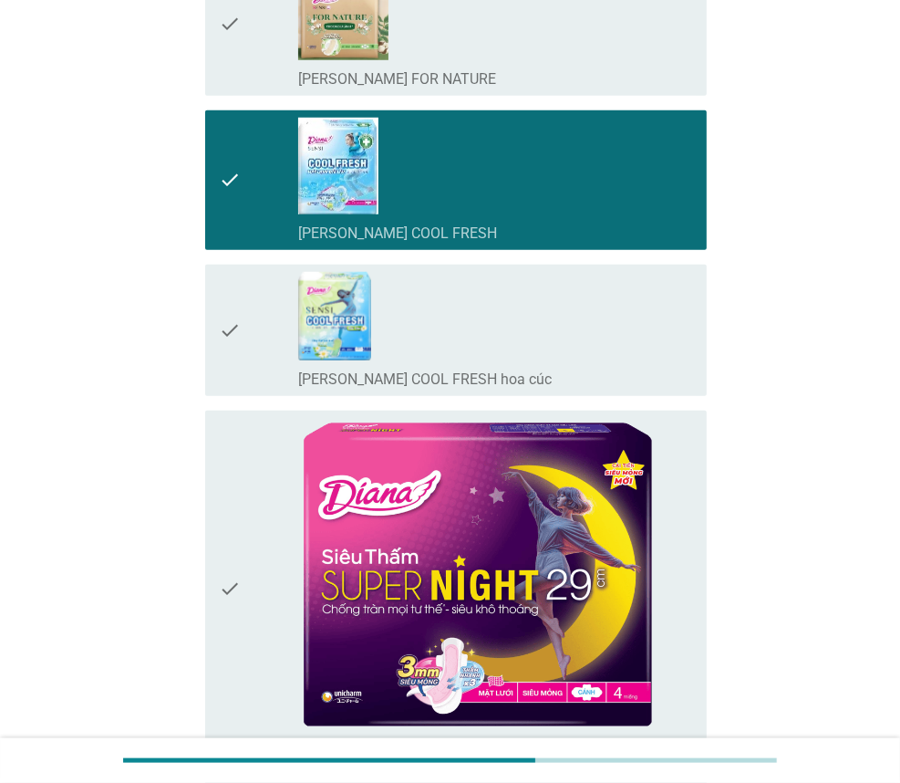
click at [234, 594] on icon "check" at bounding box center [231, 588] width 22 height 341
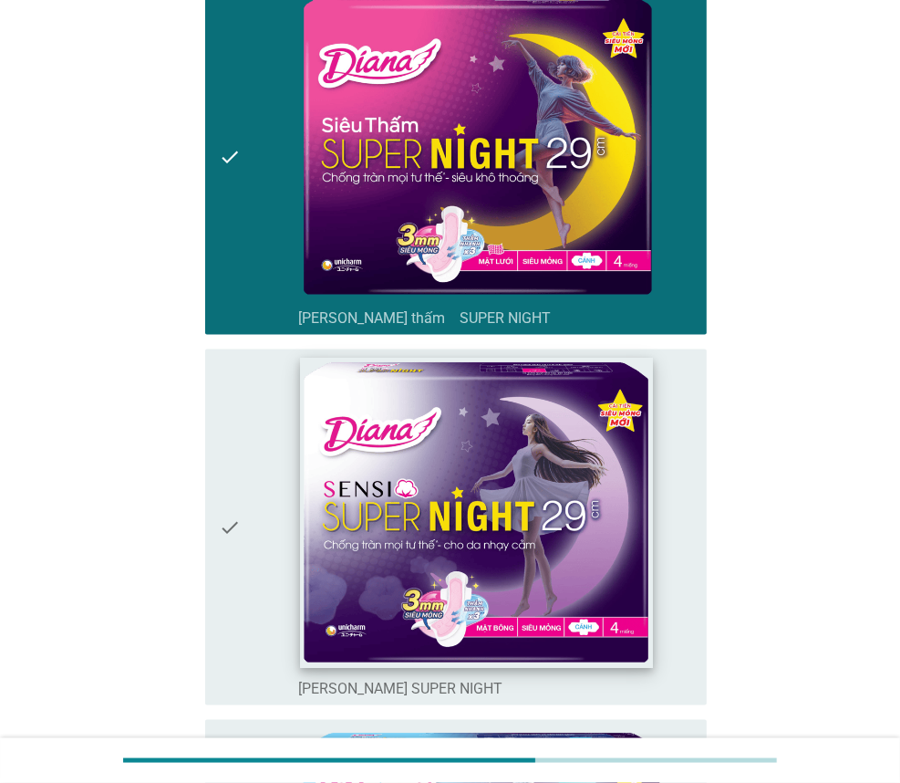
scroll to position [1551, 0]
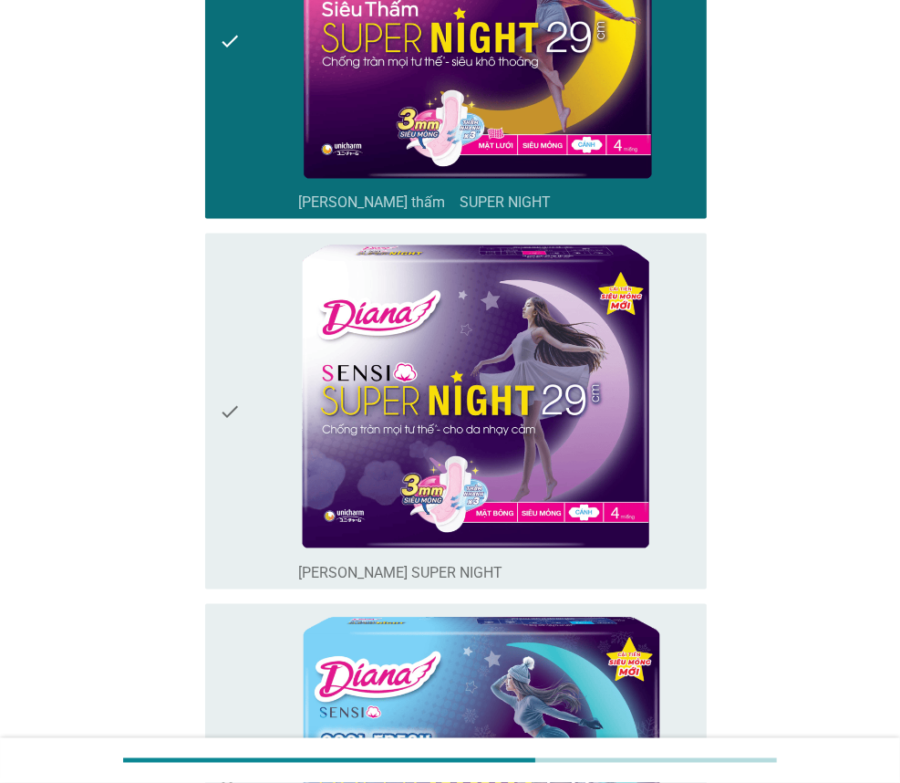
click at [255, 422] on div "check" at bounding box center [259, 411] width 78 height 341
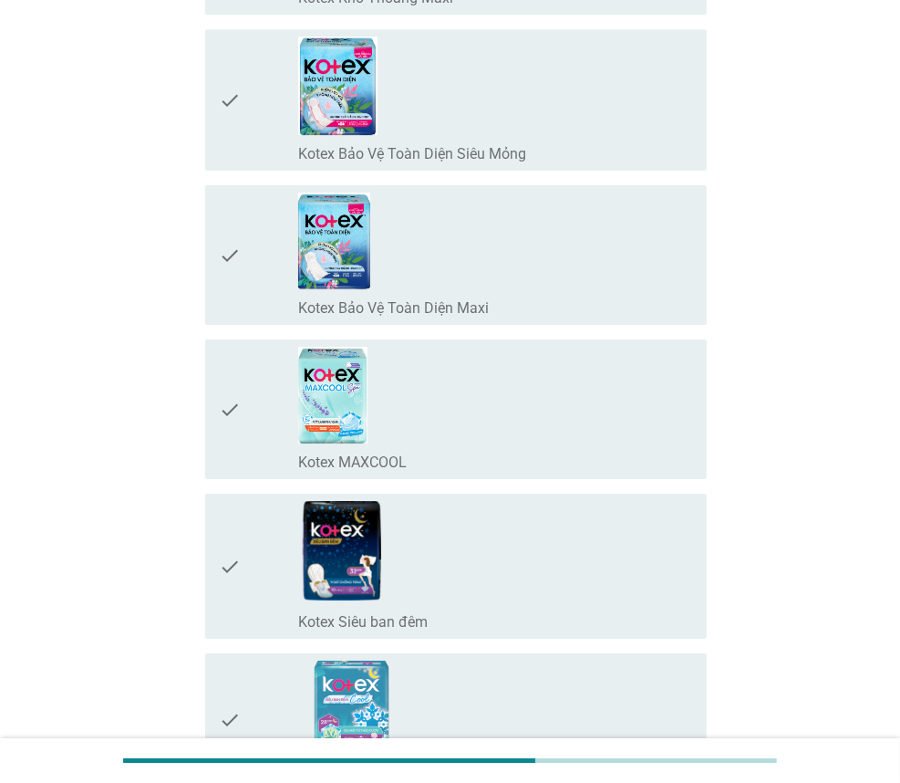
scroll to position [3923, 0]
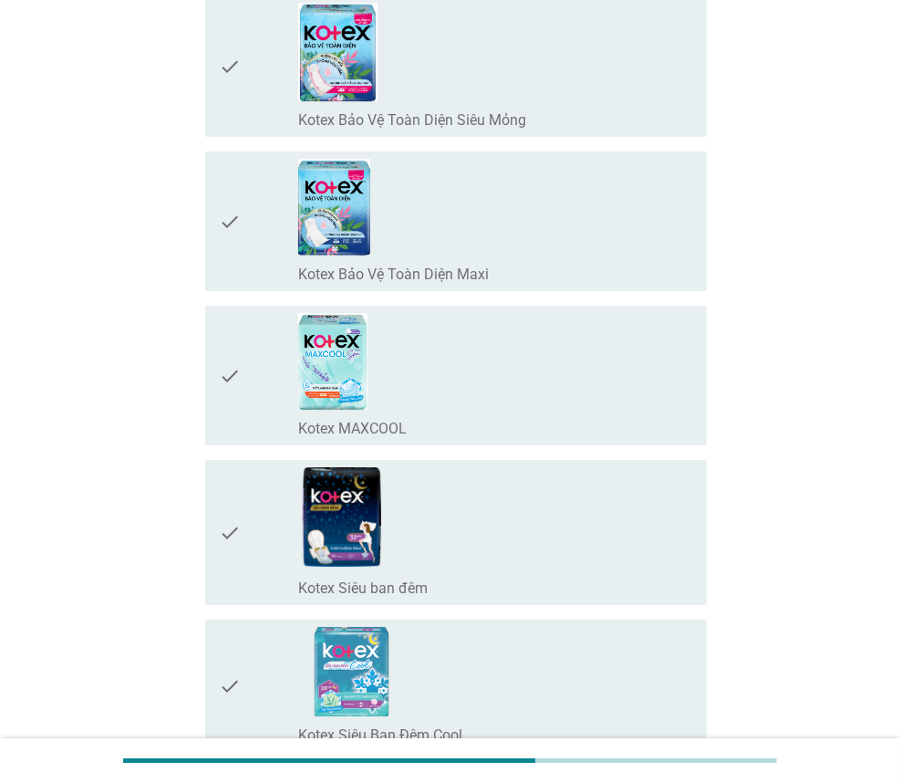
click at [248, 353] on div "check" at bounding box center [259, 375] width 78 height 125
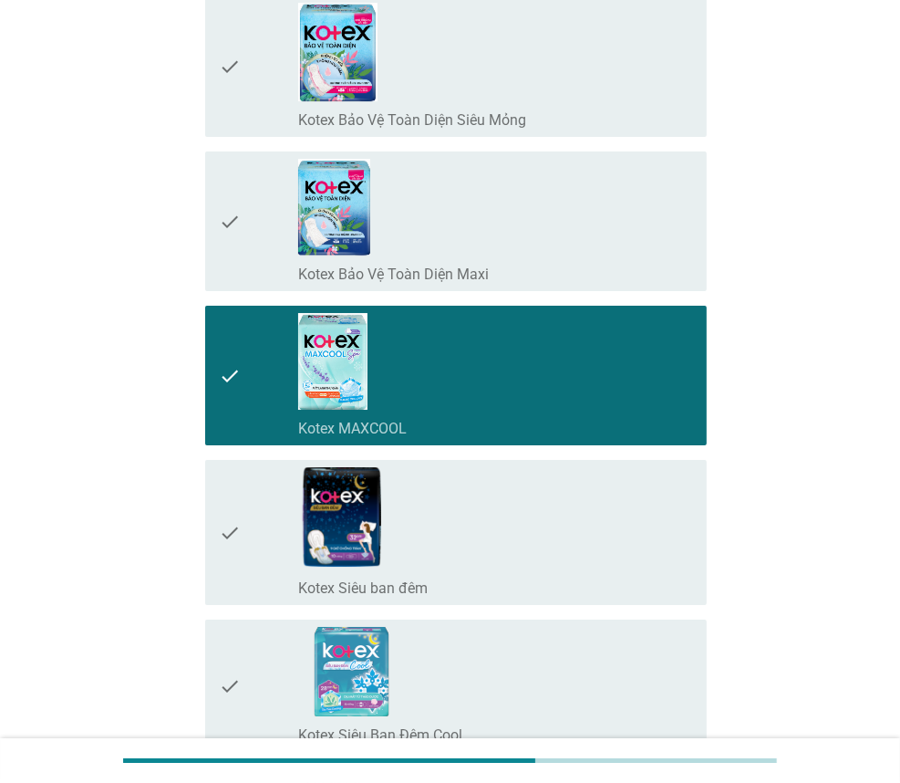
click at [295, 210] on div "check" at bounding box center [259, 221] width 78 height 125
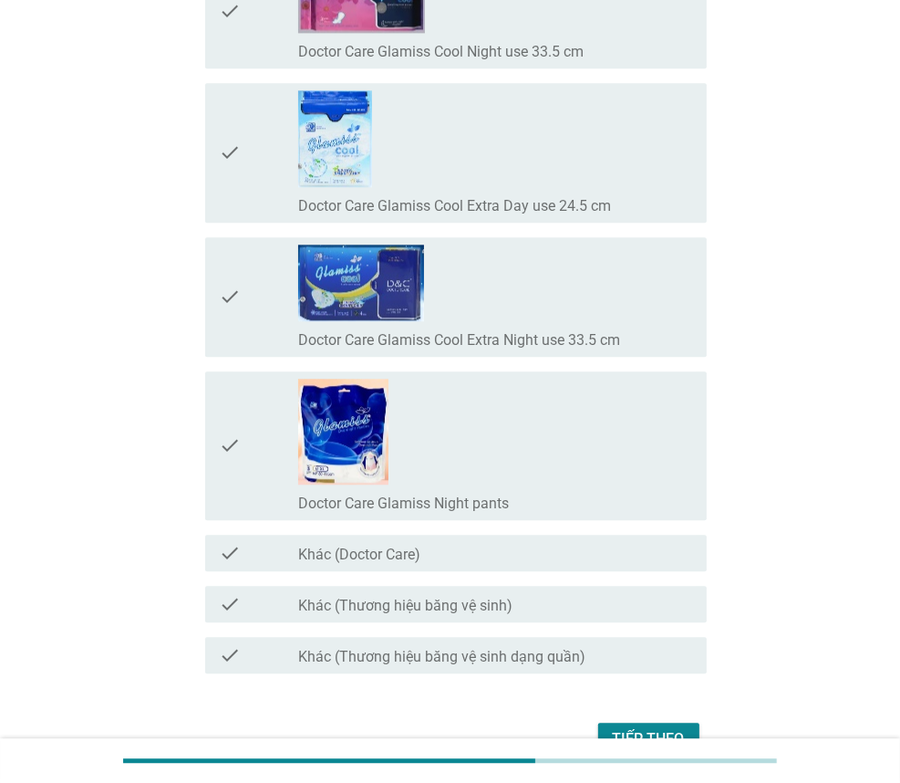
scroll to position [16332, 0]
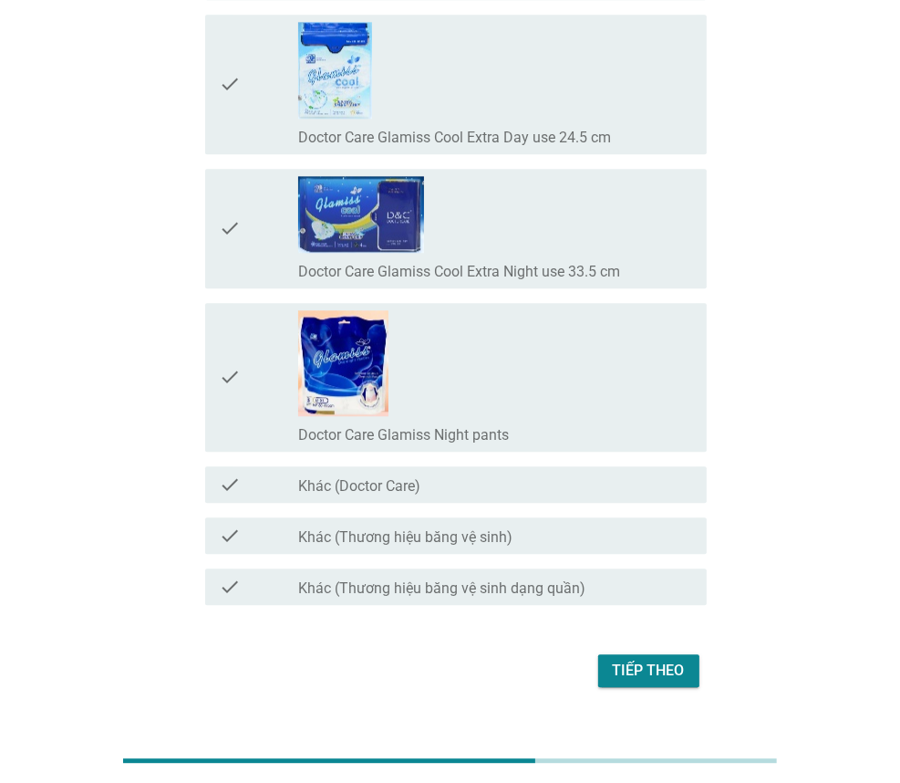
click at [687, 654] on button "Tiếp theo" at bounding box center [648, 670] width 101 height 33
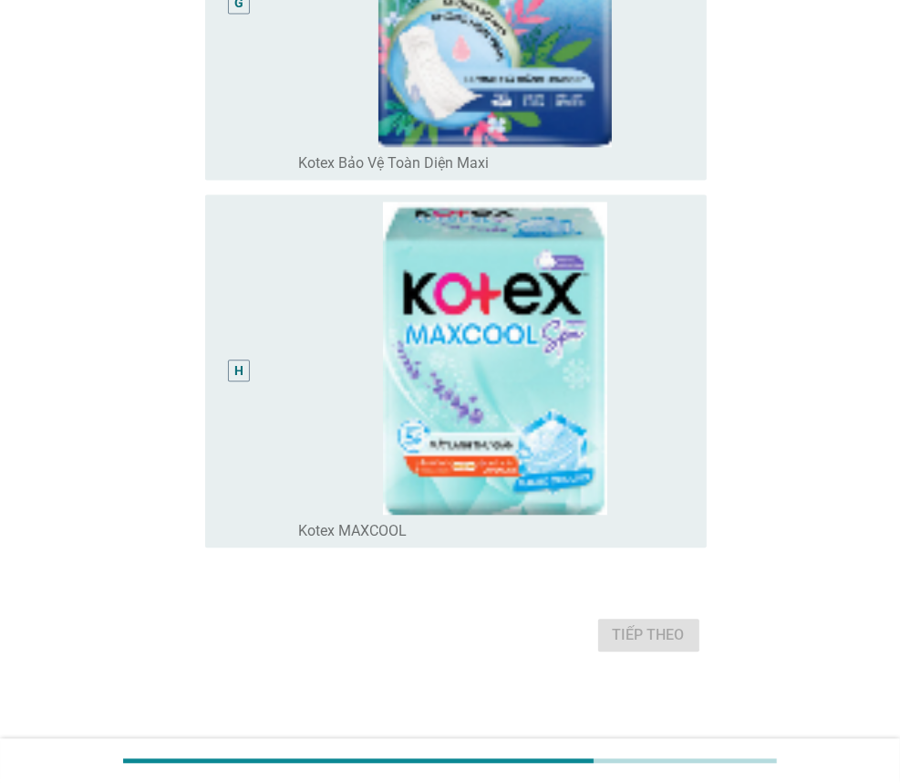
scroll to position [0, 0]
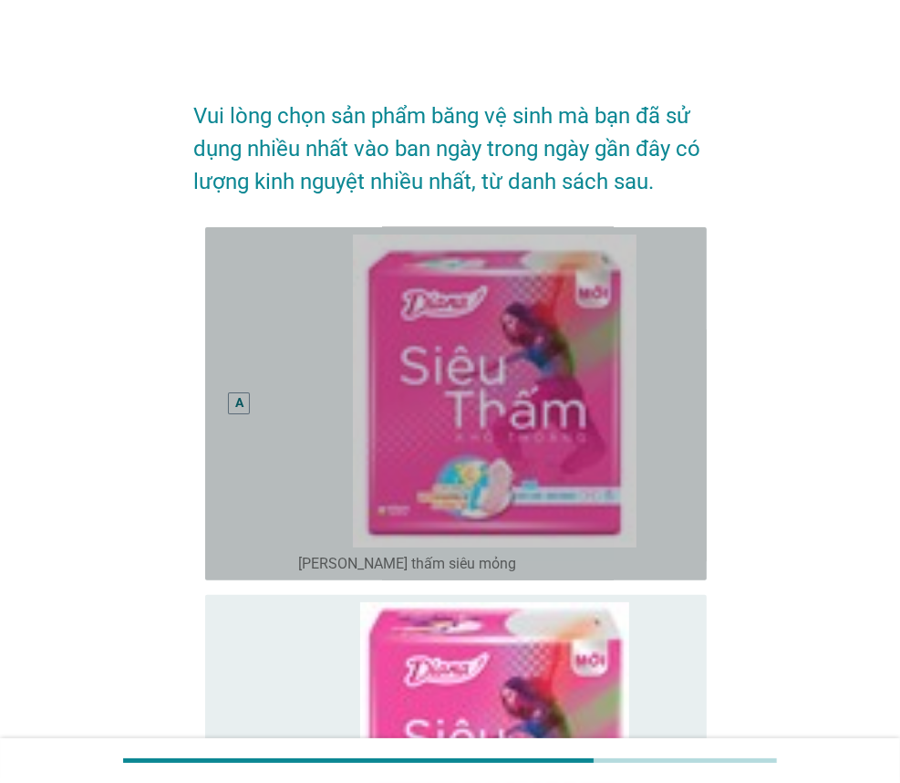
click at [241, 403] on div "A" at bounding box center [239, 403] width 8 height 19
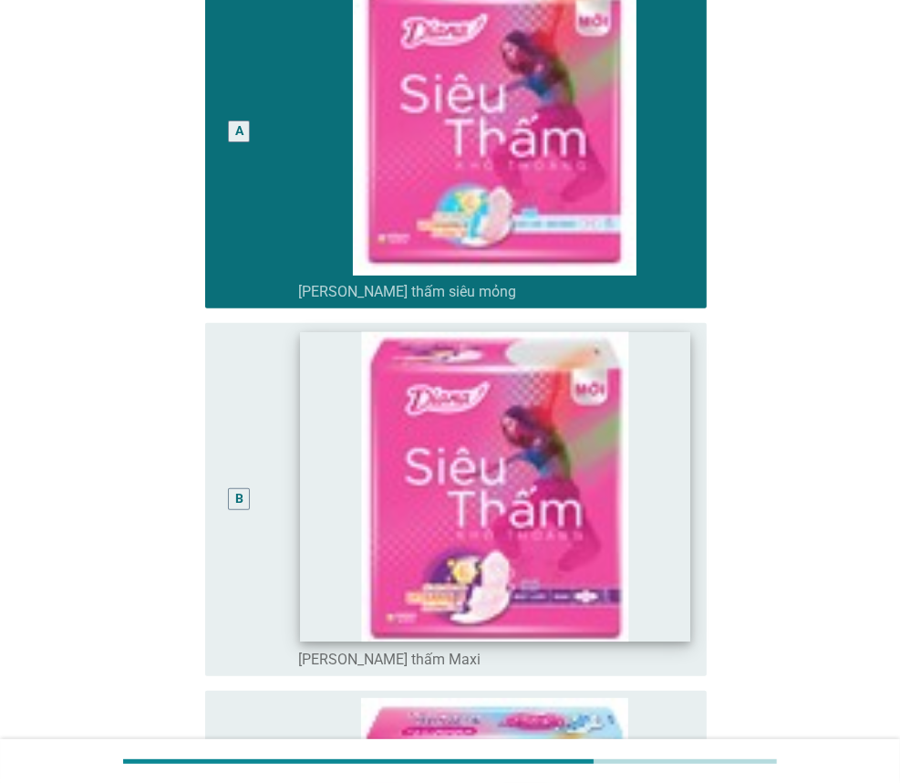
scroll to position [274, 0]
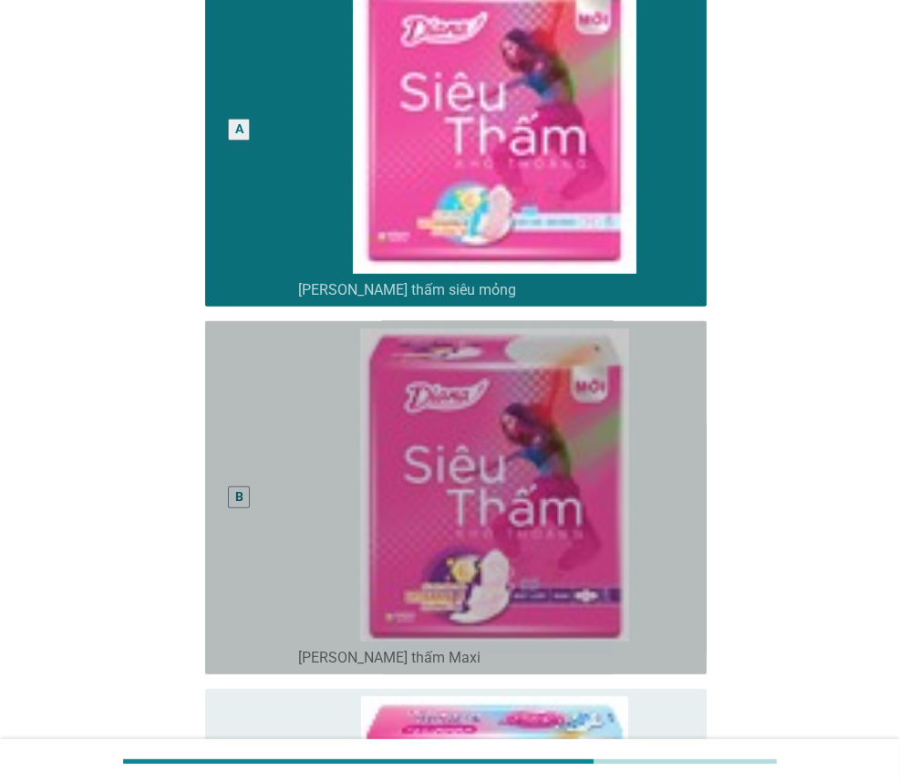
click at [245, 514] on div "B" at bounding box center [239, 497] width 39 height 338
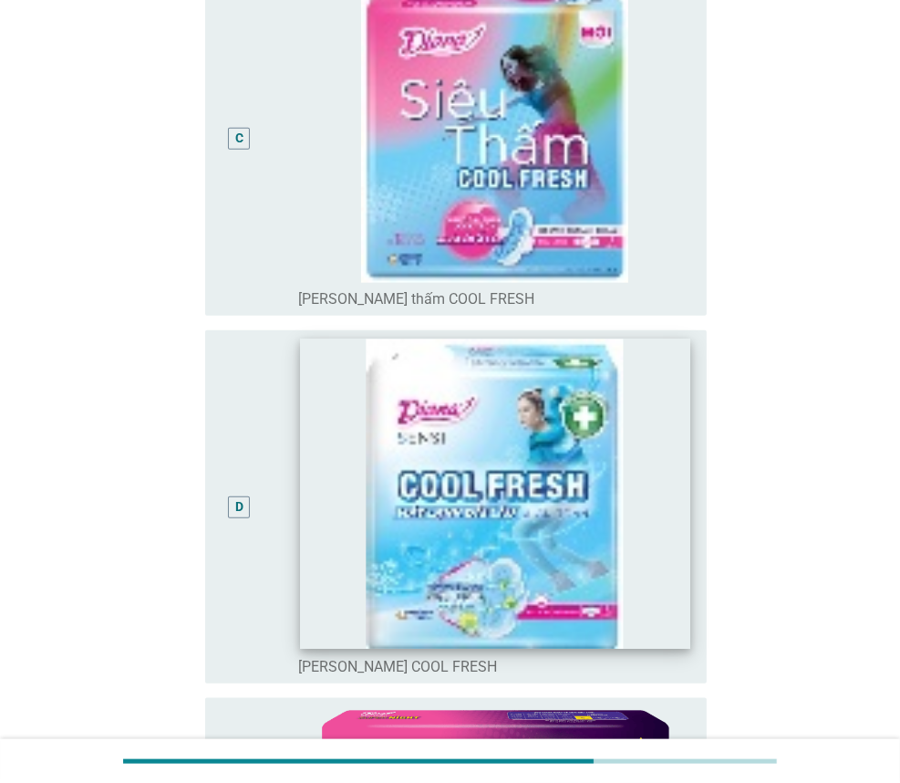
scroll to position [1003, 0]
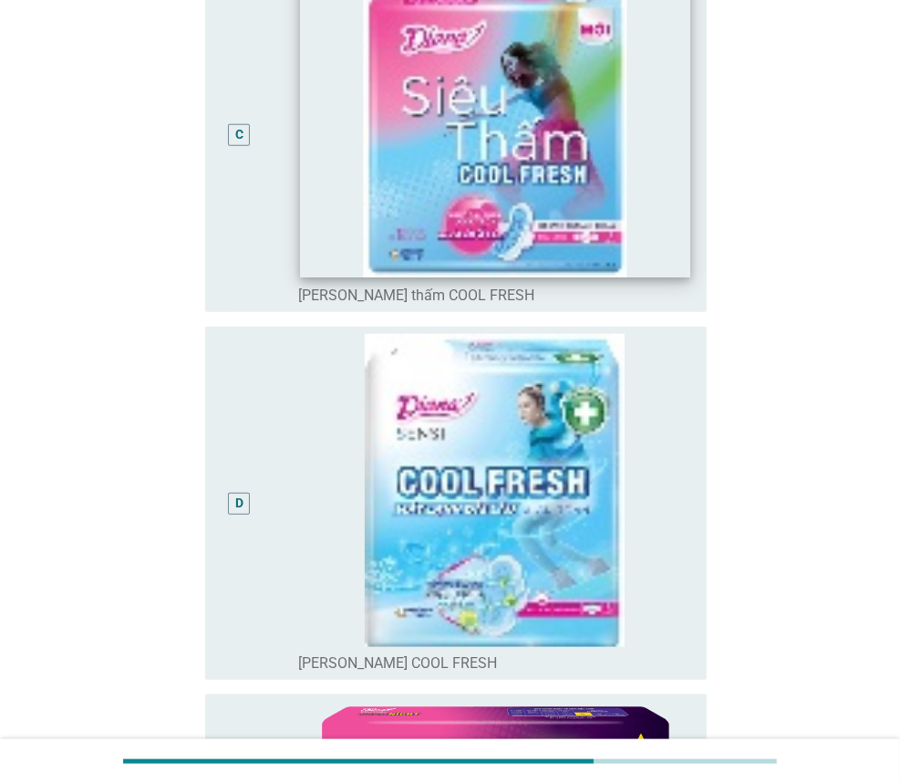
click at [358, 216] on img at bounding box center [495, 123] width 390 height 310
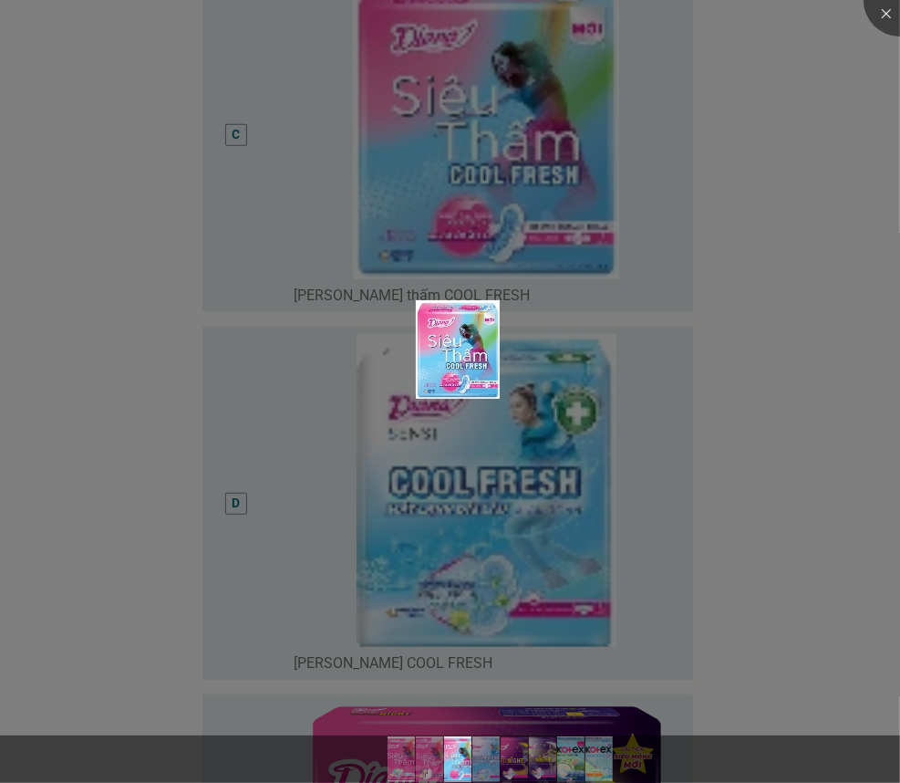
click at [256, 137] on div at bounding box center [450, 391] width 900 height 783
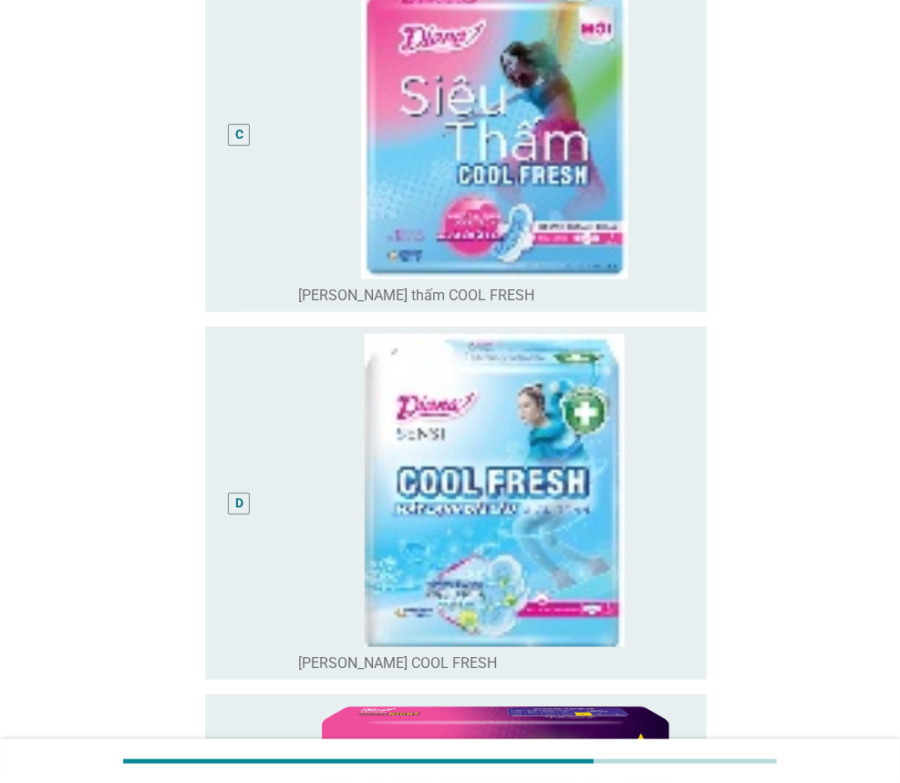
click at [256, 137] on body "Vui lòng chọn sản phẩm băng vệ sinh mà bạn đã sử dụng nhiều nhất vào ban ngày t…" at bounding box center [450, 669] width 900 height 3345
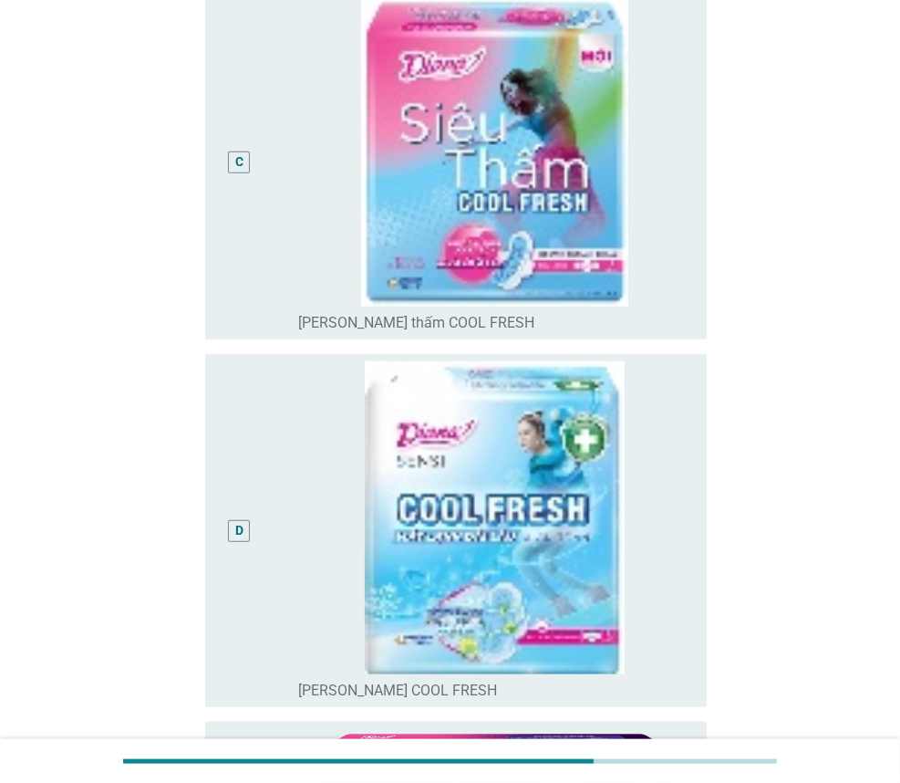
scroll to position [1186, 0]
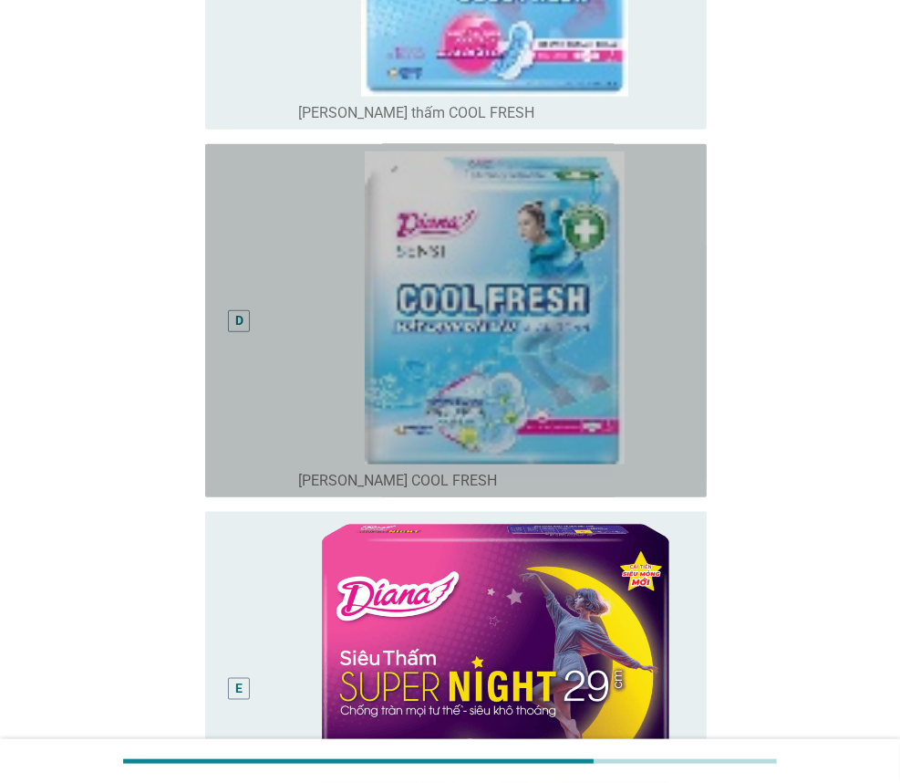
click at [244, 312] on div "D" at bounding box center [239, 321] width 22 height 22
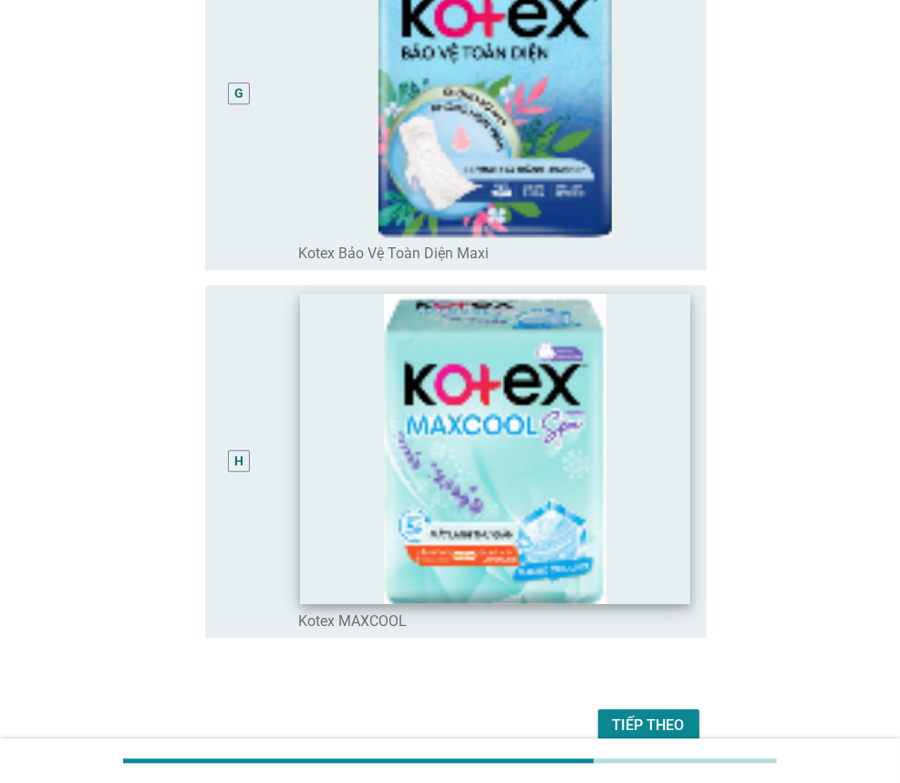
scroll to position [2607, 0]
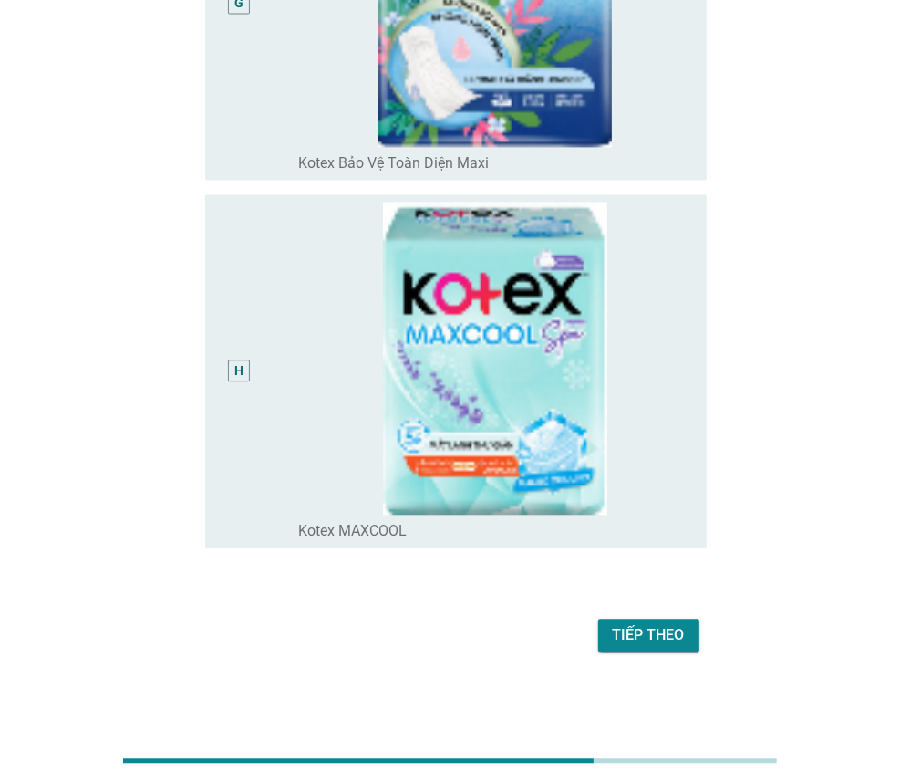
click at [669, 641] on div "Tiếp theo" at bounding box center [649, 635] width 72 height 22
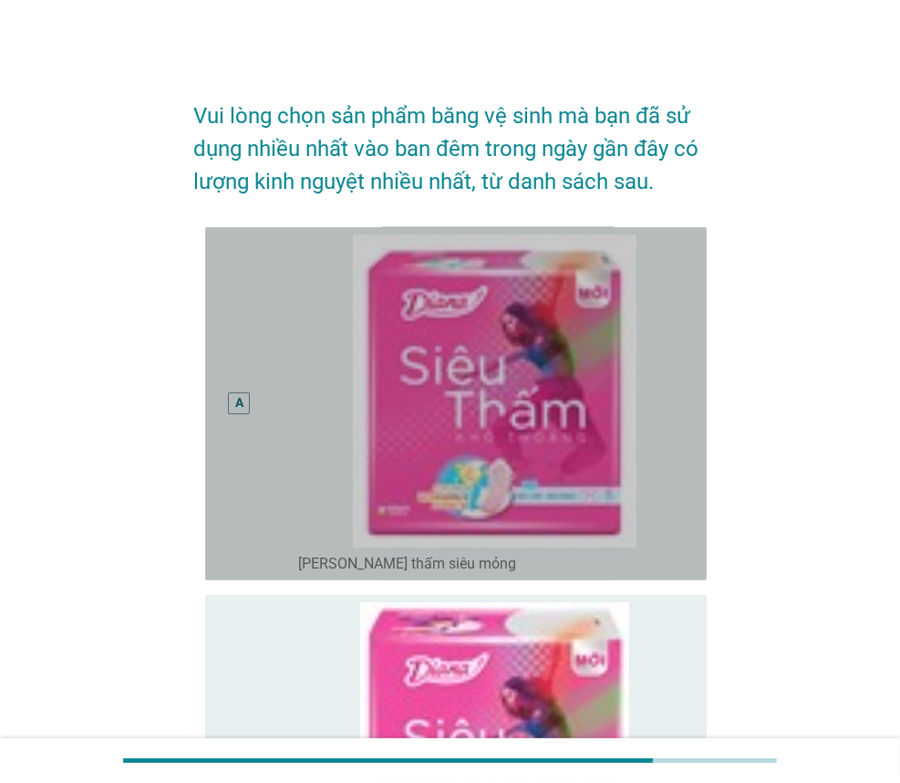
click at [235, 417] on div "A" at bounding box center [239, 403] width 39 height 338
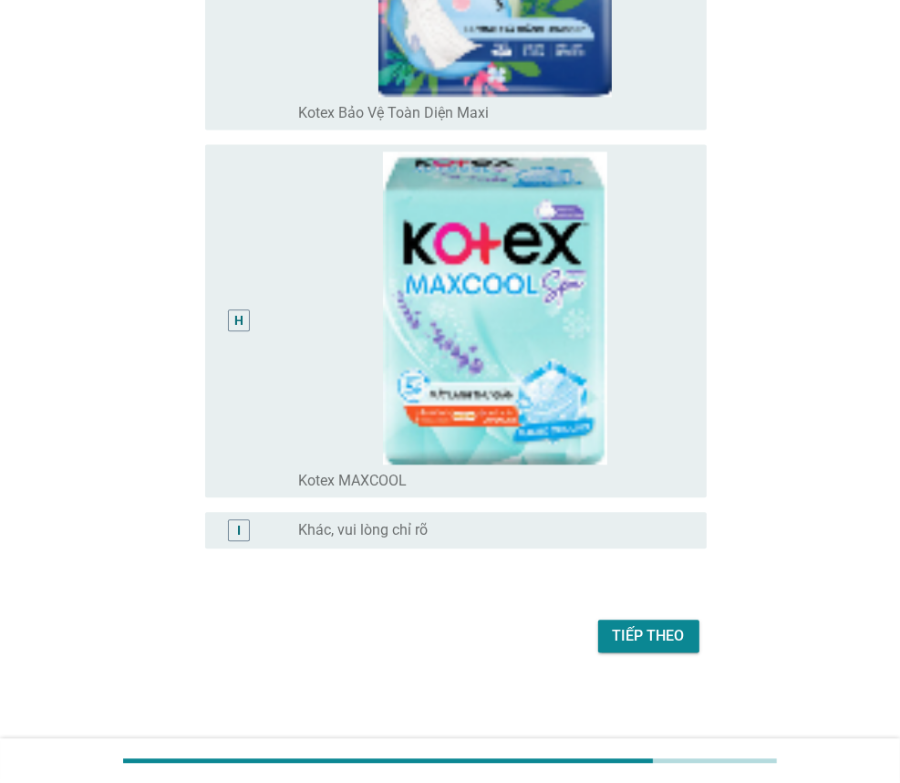
scroll to position [2658, 0]
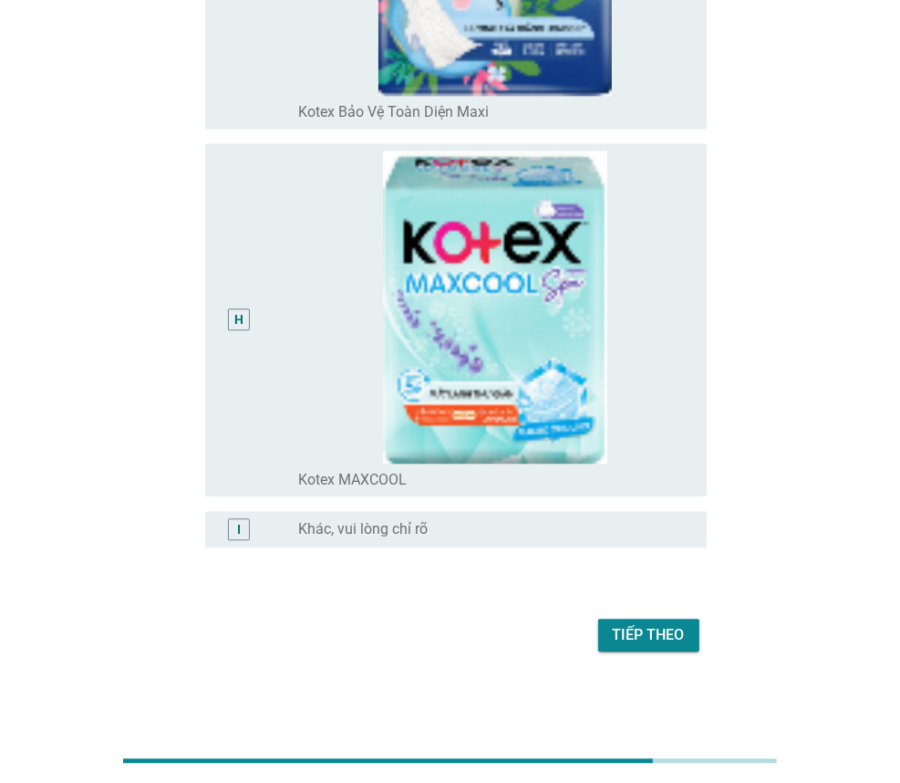
click at [639, 638] on div "Tiếp theo" at bounding box center [649, 635] width 72 height 22
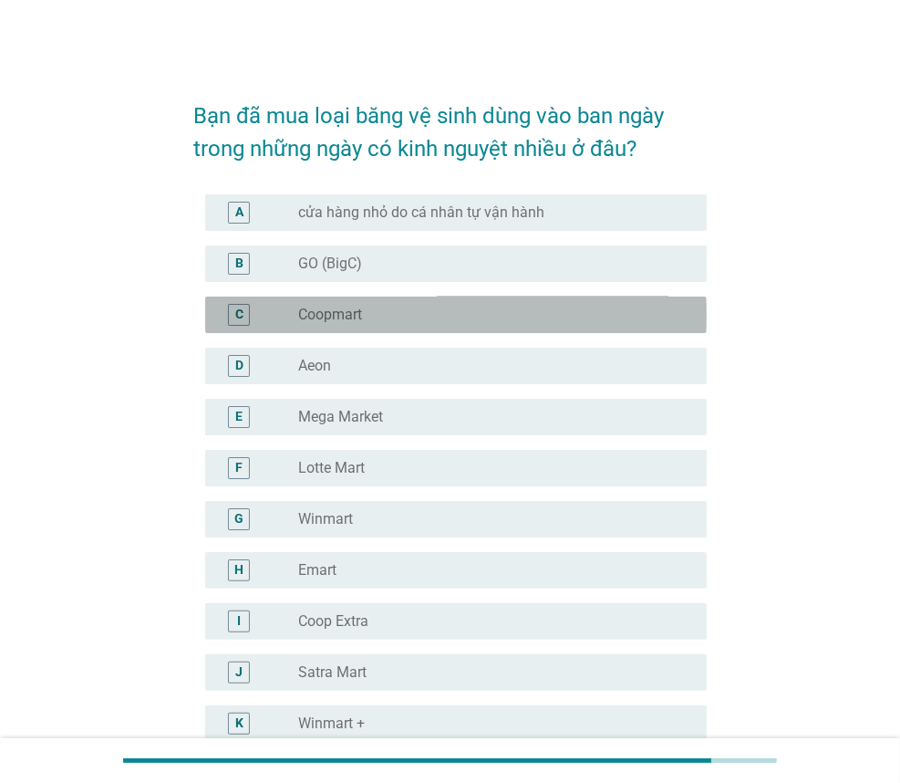
click at [296, 312] on div "C" at bounding box center [259, 315] width 78 height 22
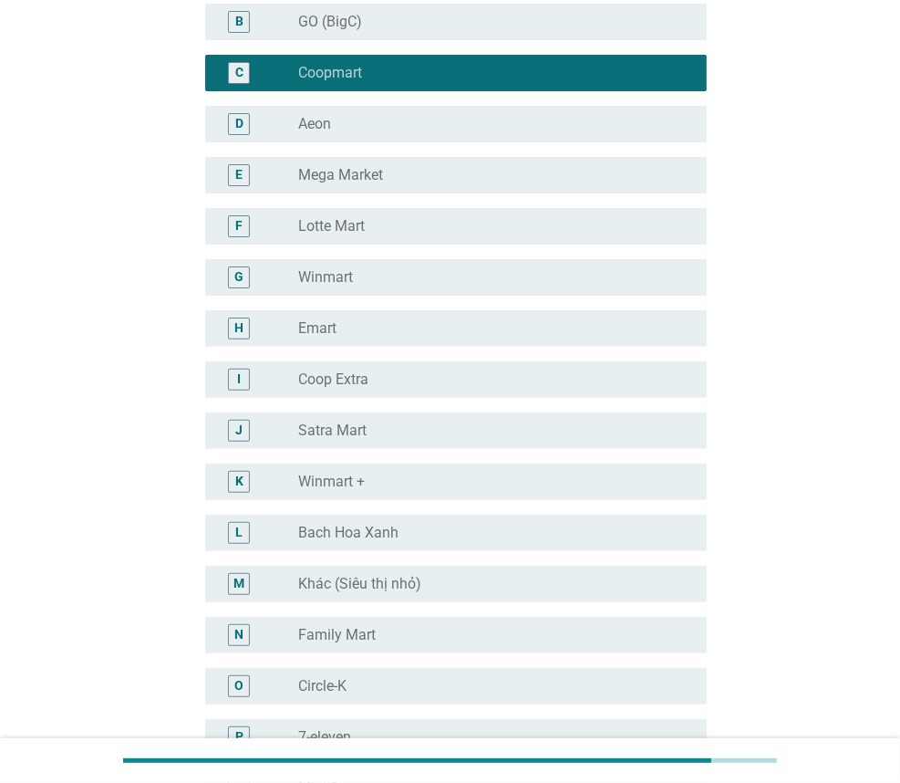
scroll to position [365, 0]
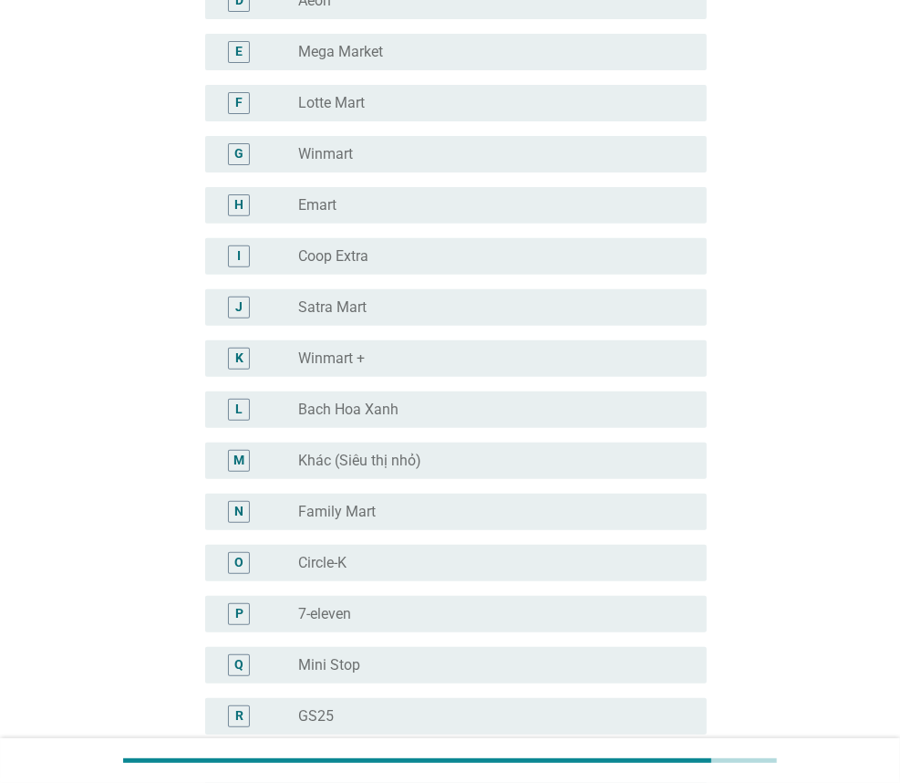
click at [292, 396] on div "L radio_button_unchecked Bach Hoa Xanh" at bounding box center [456, 409] width 502 height 36
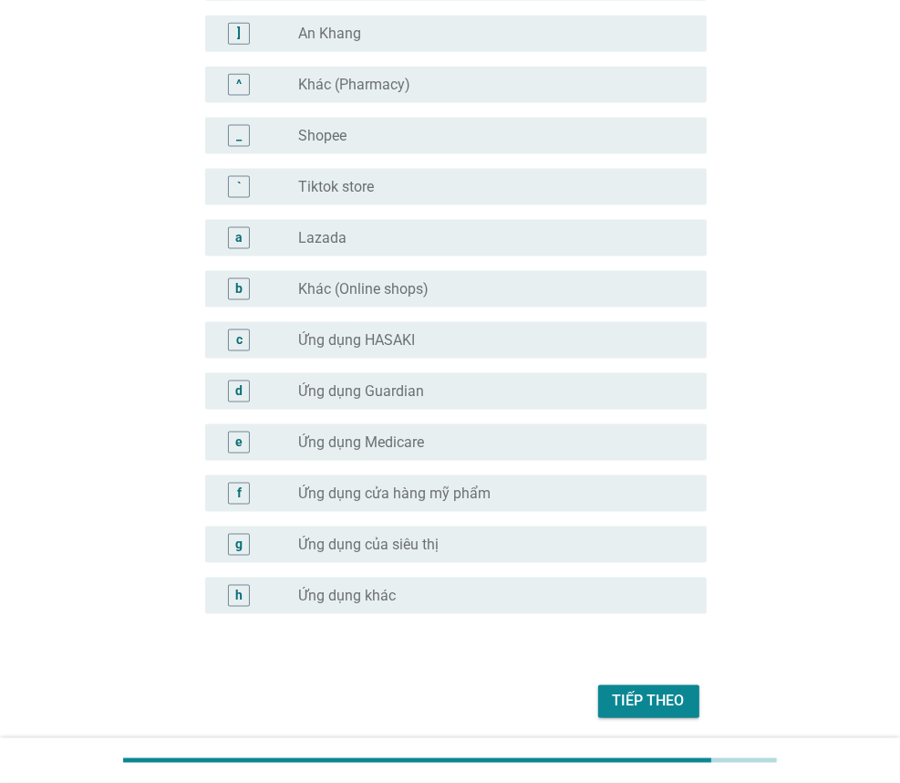
scroll to position [1675, 0]
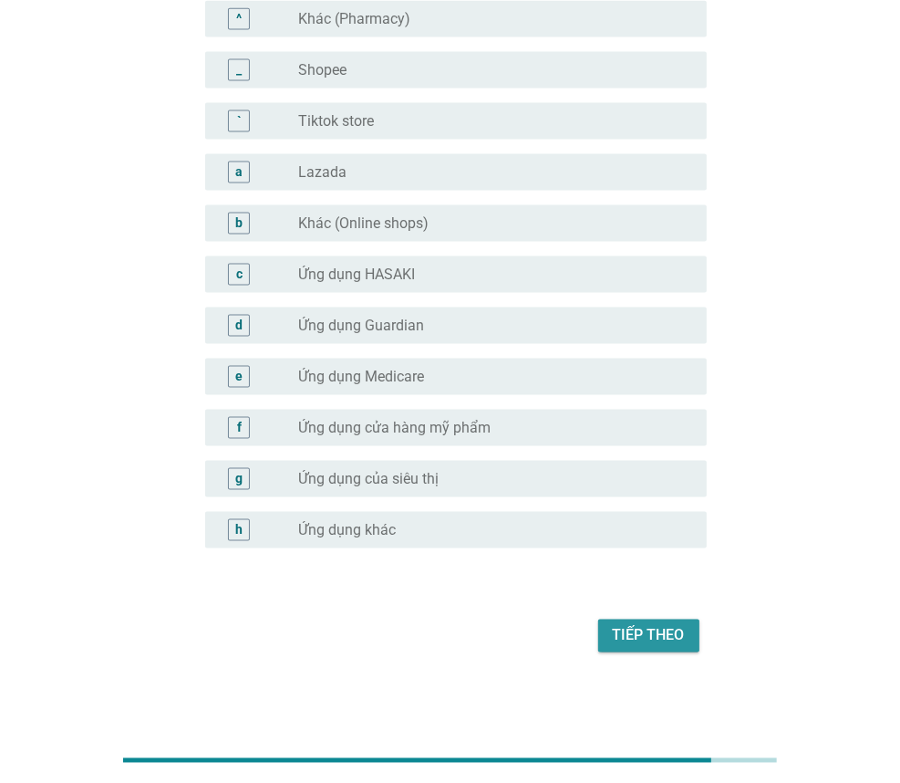
click at [681, 641] on div "Tiếp theo" at bounding box center [649, 636] width 72 height 22
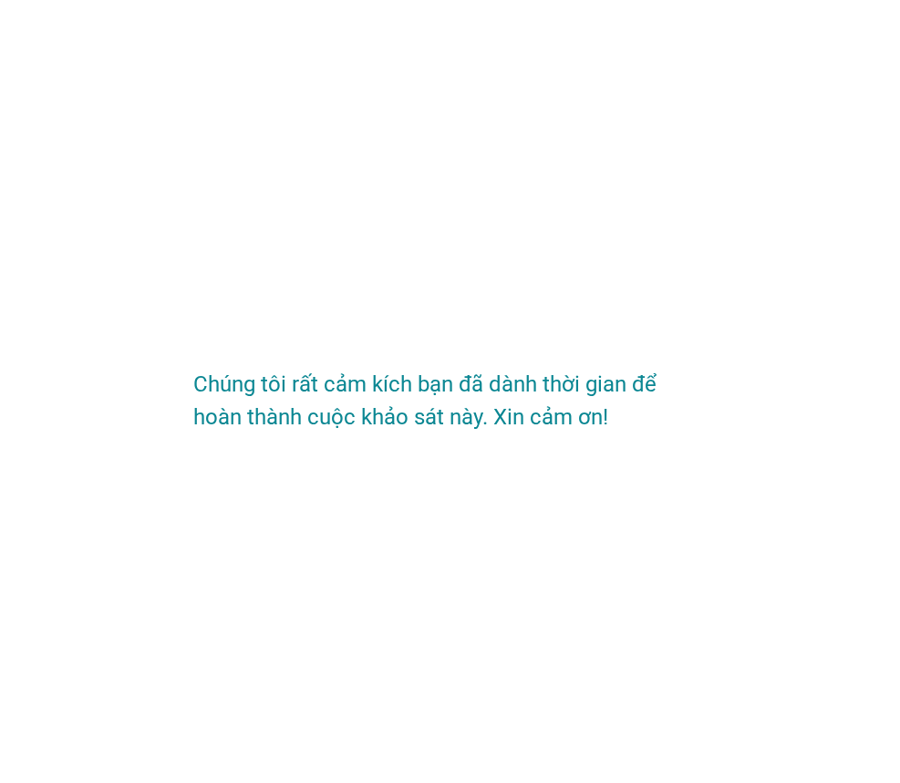
scroll to position [0, 0]
